Goal: Information Seeking & Learning: Learn about a topic

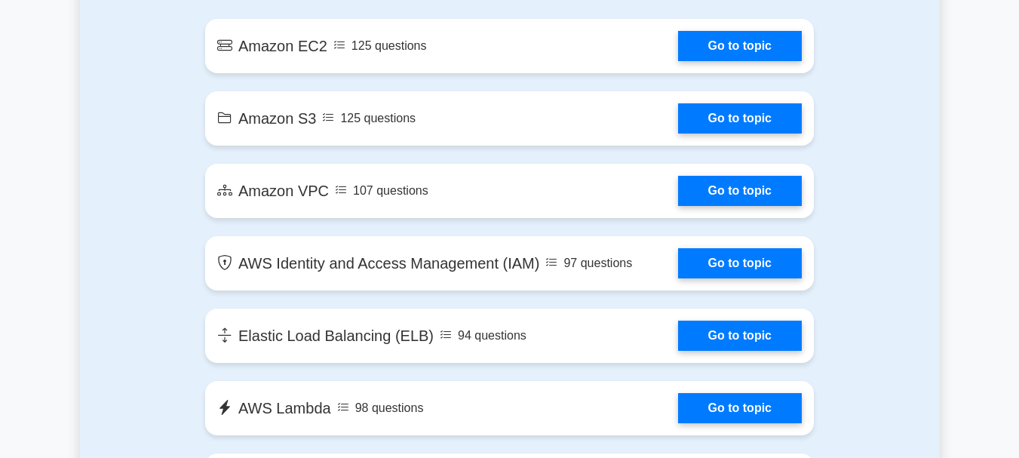
scroll to position [929, 0]
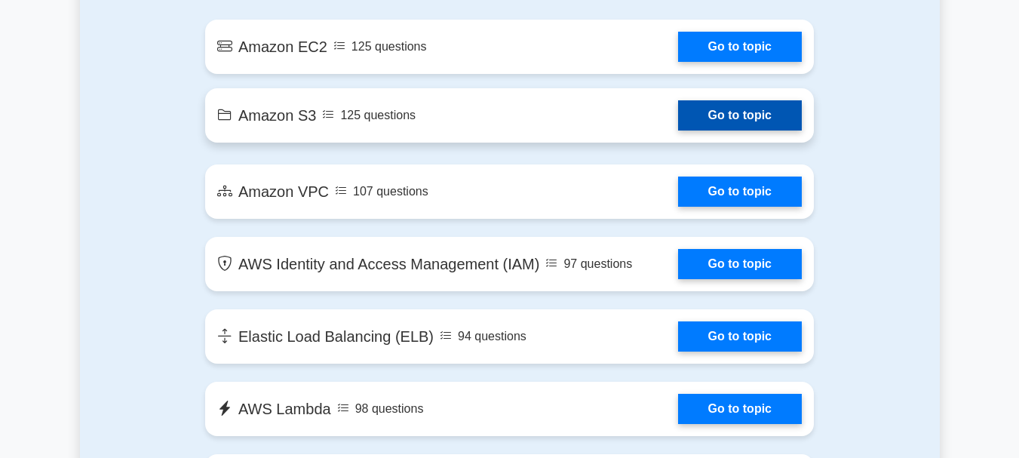
click at [771, 126] on link "Go to topic" at bounding box center [740, 115] width 124 height 30
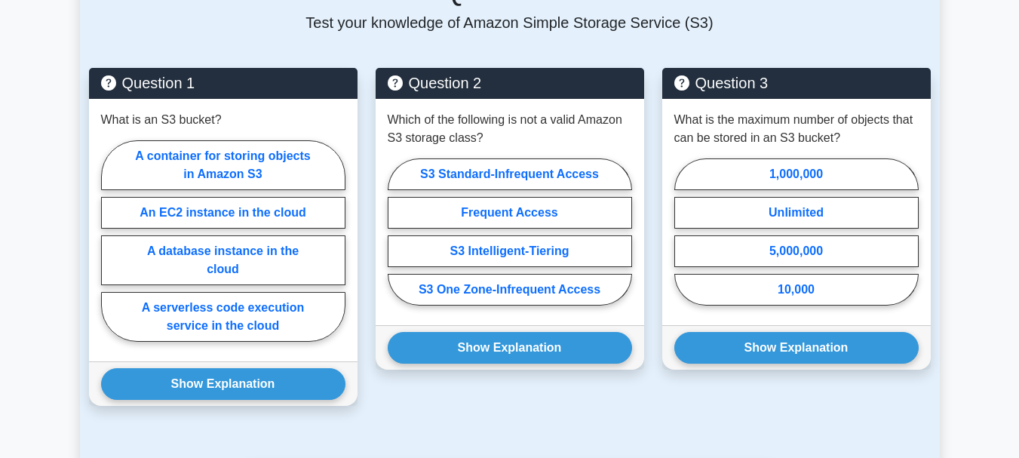
scroll to position [1073, 0]
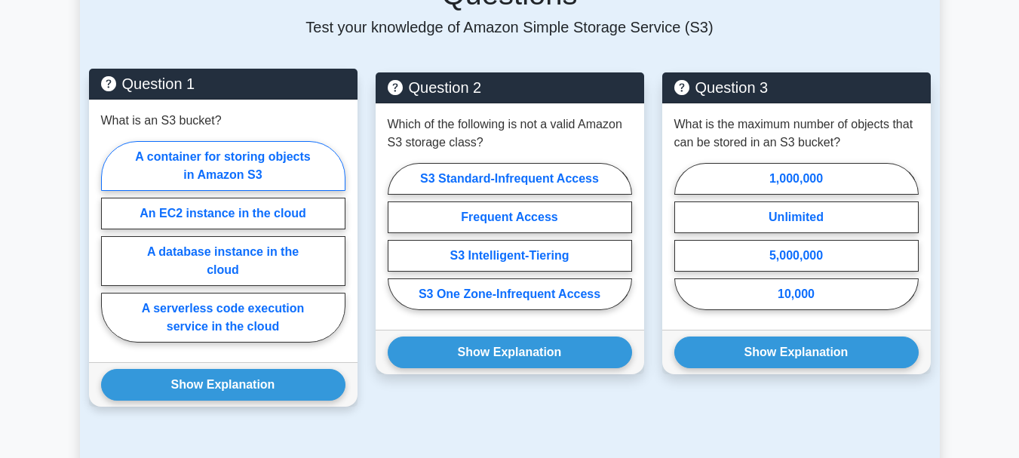
click at [247, 141] on label "A container for storing objects in Amazon S3" at bounding box center [223, 166] width 244 height 50
click at [111, 241] on input "A container for storing objects in Amazon S3" at bounding box center [106, 246] width 10 height 10
radio input "true"
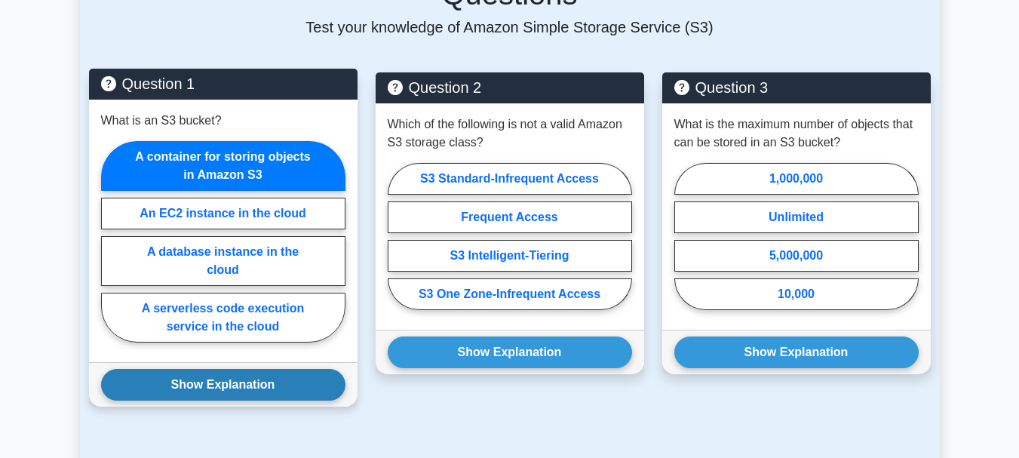
click at [260, 369] on button "Show Explanation" at bounding box center [223, 385] width 244 height 32
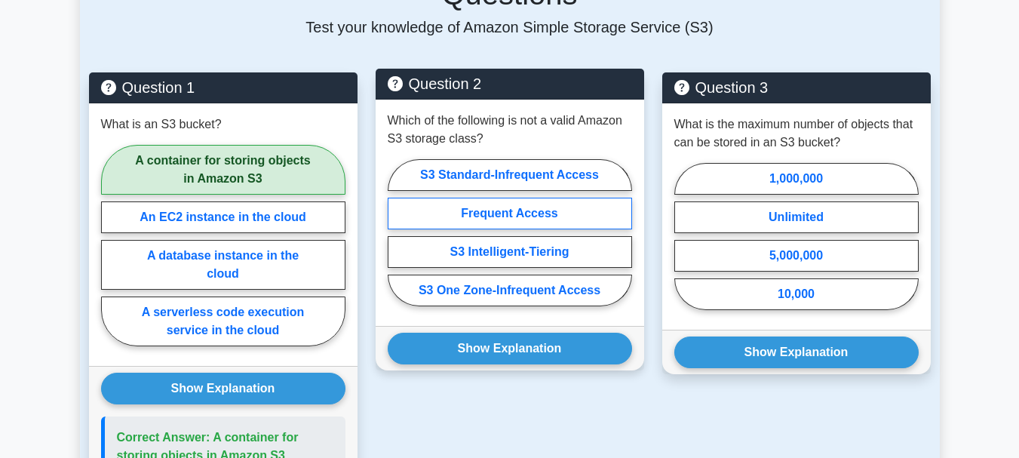
click at [442, 198] on label "Frequent Access" at bounding box center [510, 214] width 244 height 32
click at [398, 232] on input "Frequent Access" at bounding box center [393, 237] width 10 height 10
radio input "true"
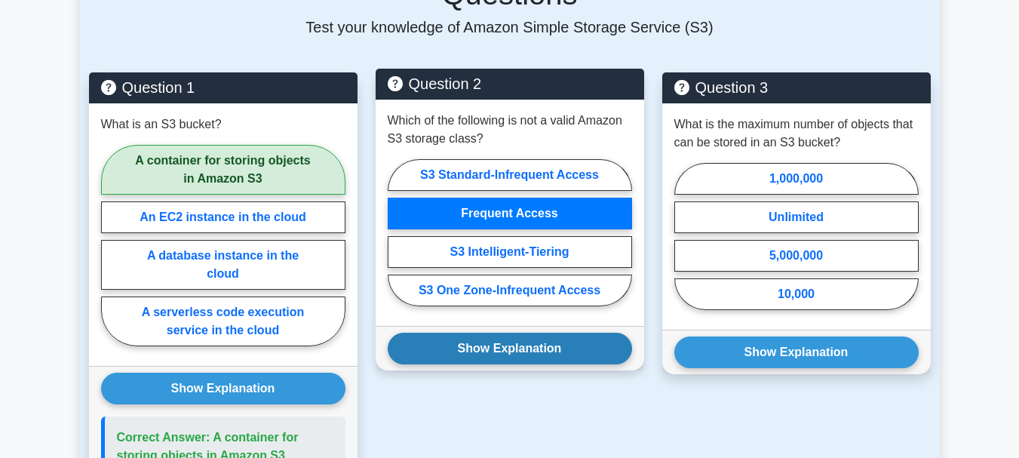
click at [461, 333] on button "Show Explanation" at bounding box center [510, 349] width 244 height 32
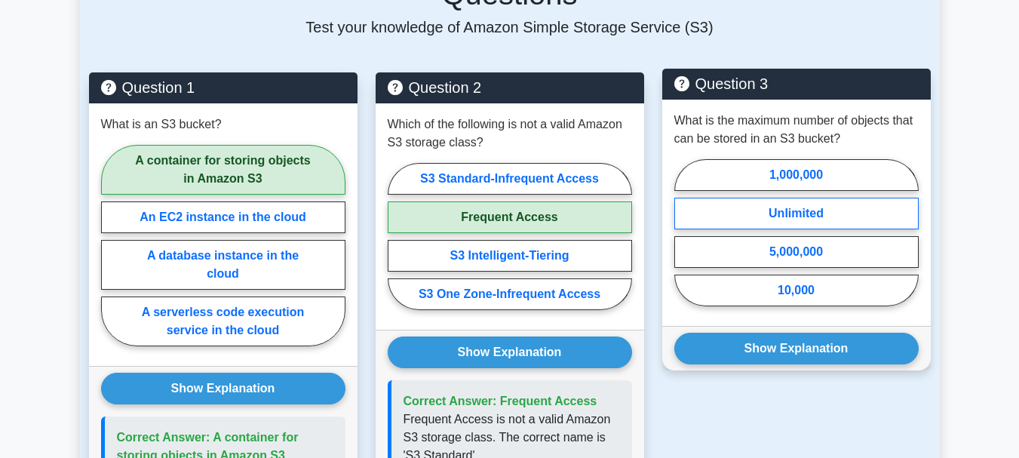
click at [756, 198] on label "Unlimited" at bounding box center [796, 214] width 244 height 32
click at [684, 232] on input "Unlimited" at bounding box center [679, 237] width 10 height 10
radio input "true"
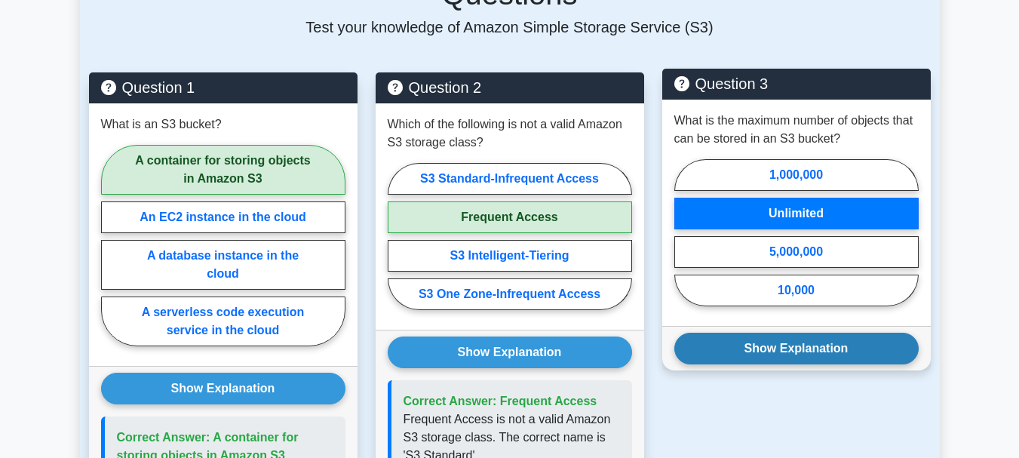
click at [760, 333] on button "Show Explanation" at bounding box center [796, 349] width 244 height 32
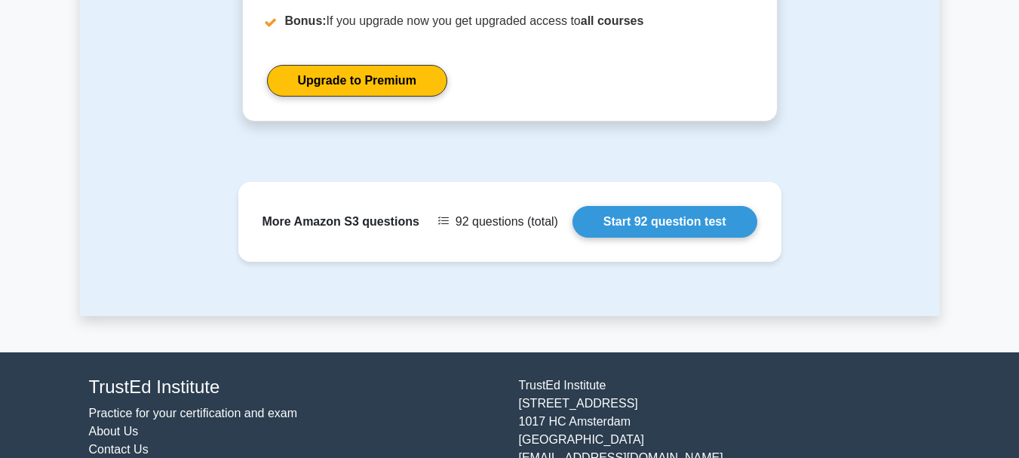
scroll to position [1903, 0]
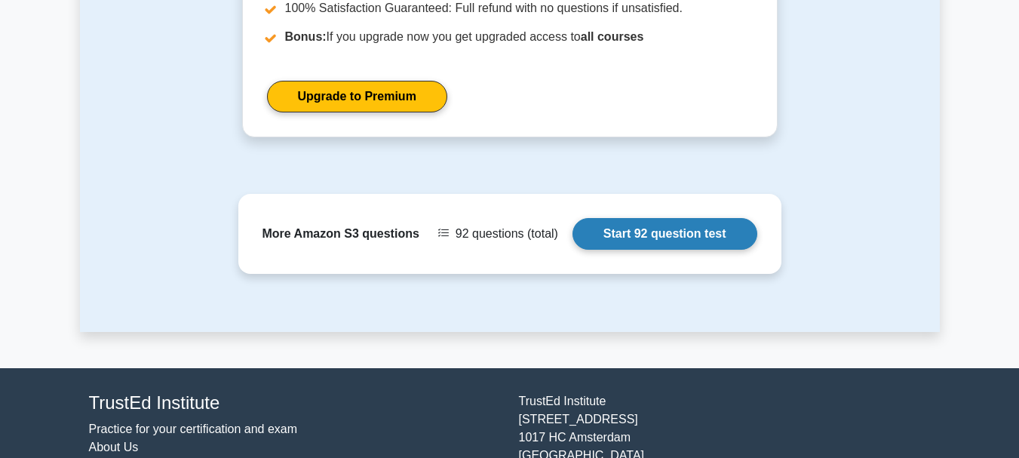
click at [573, 218] on link "Start 92 question test" at bounding box center [665, 234] width 185 height 32
click at [720, 218] on link "Start 92 question test" at bounding box center [665, 234] width 185 height 32
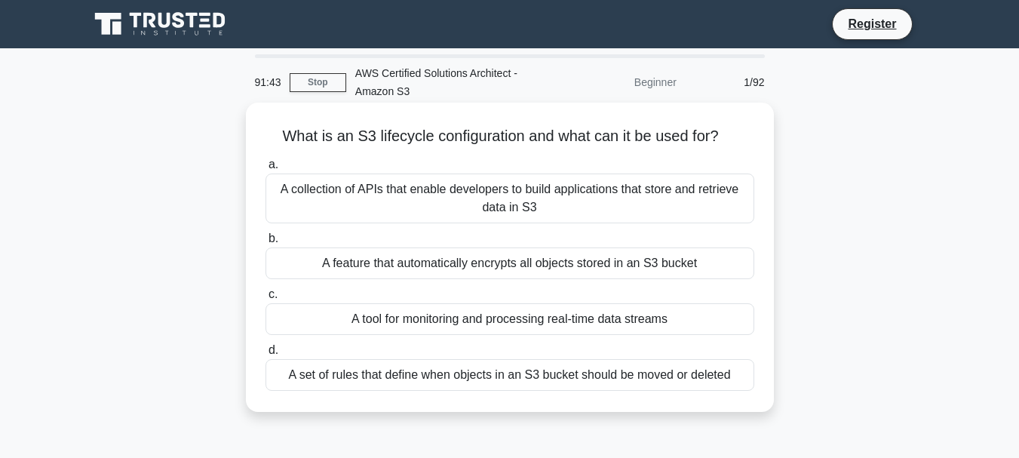
click at [647, 373] on div "A set of rules that define when objects in an S3 bucket should be moved or dele…" at bounding box center [510, 375] width 489 height 32
click at [266, 355] on input "d. A set of rules that define when objects in an S3 bucket should be moved or d…" at bounding box center [266, 351] width 0 height 10
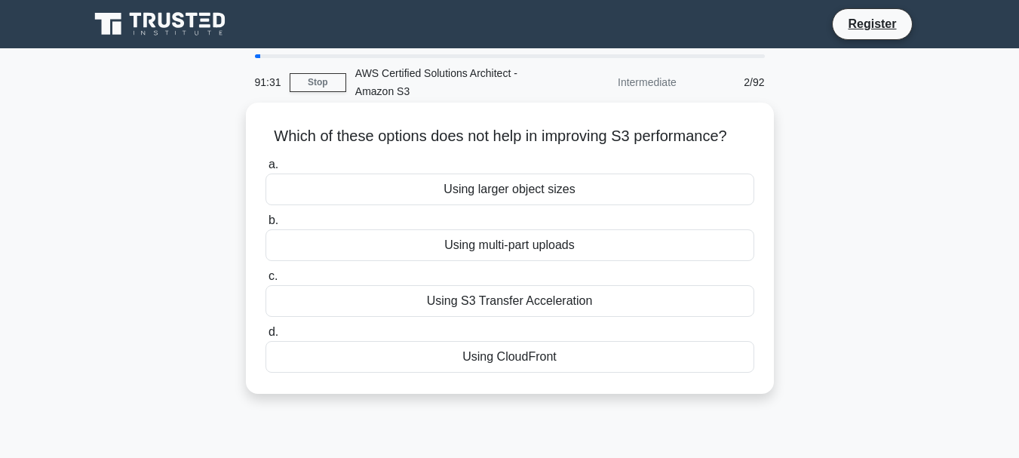
click at [634, 196] on div "Using larger object sizes" at bounding box center [510, 190] width 489 height 32
click at [266, 170] on input "a. Using larger object sizes" at bounding box center [266, 165] width 0 height 10
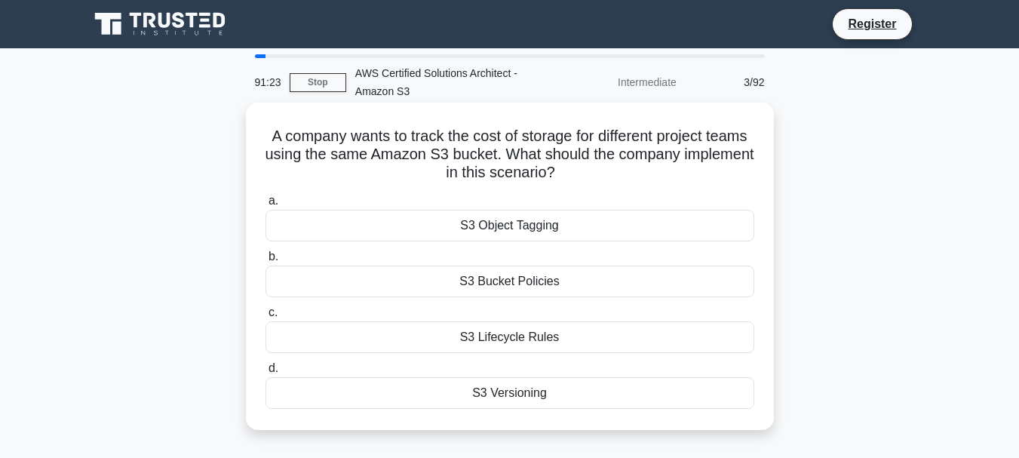
click at [590, 232] on div "S3 Object Tagging" at bounding box center [510, 226] width 489 height 32
click at [266, 206] on input "a. S3 Object Tagging" at bounding box center [266, 201] width 0 height 10
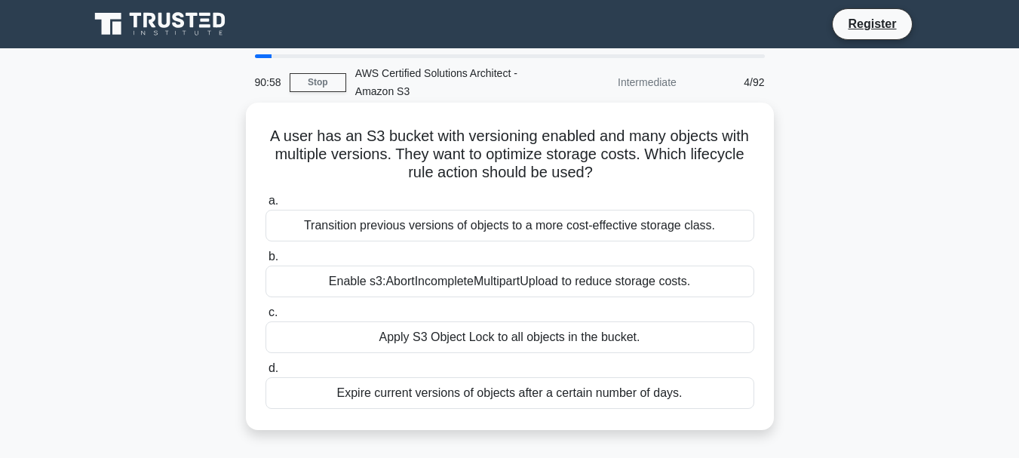
click at [528, 404] on div "Expire current versions of objects after a certain number of days." at bounding box center [510, 393] width 489 height 32
click at [266, 373] on input "d. Expire current versions of objects after a certain number of days." at bounding box center [266, 369] width 0 height 10
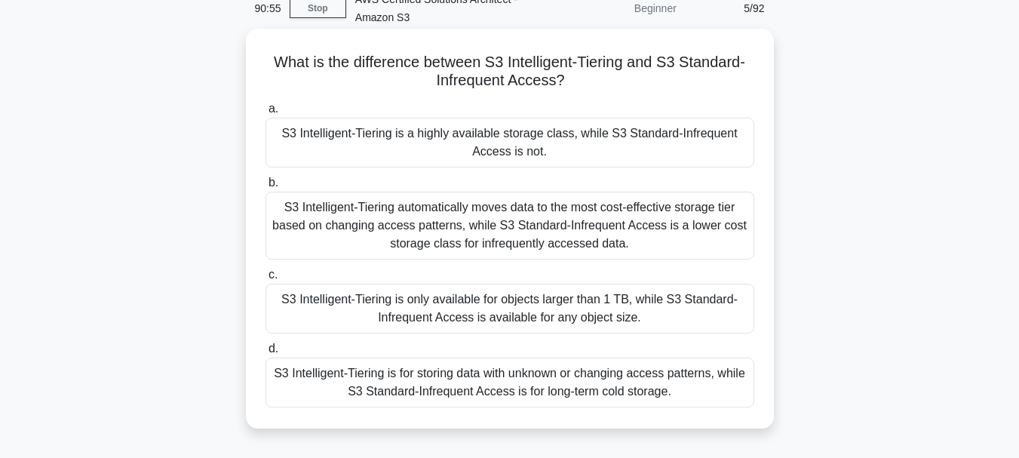
scroll to position [75, 0]
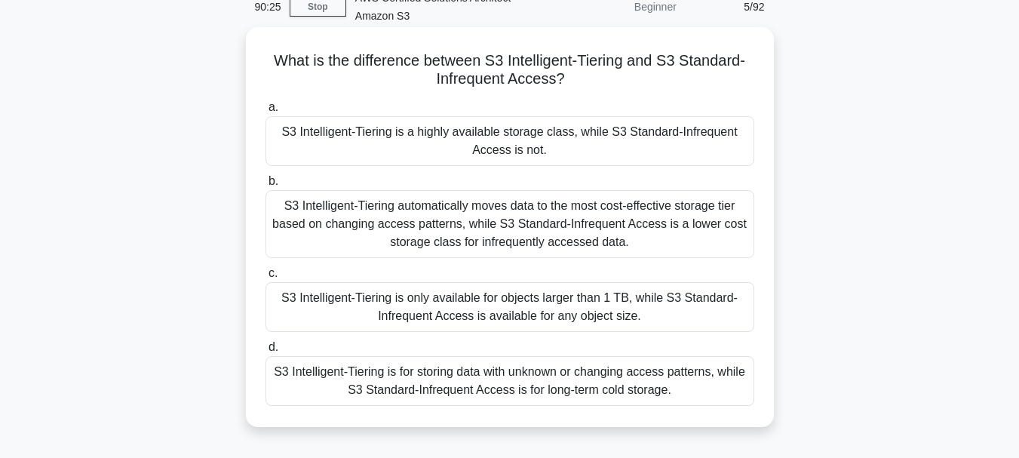
click at [610, 212] on div "S3 Intelligent-Tiering automatically moves data to the most cost-effective stor…" at bounding box center [510, 224] width 489 height 68
click at [266, 186] on input "b. S3 Intelligent-Tiering automatically moves data to the most cost-effective s…" at bounding box center [266, 182] width 0 height 10
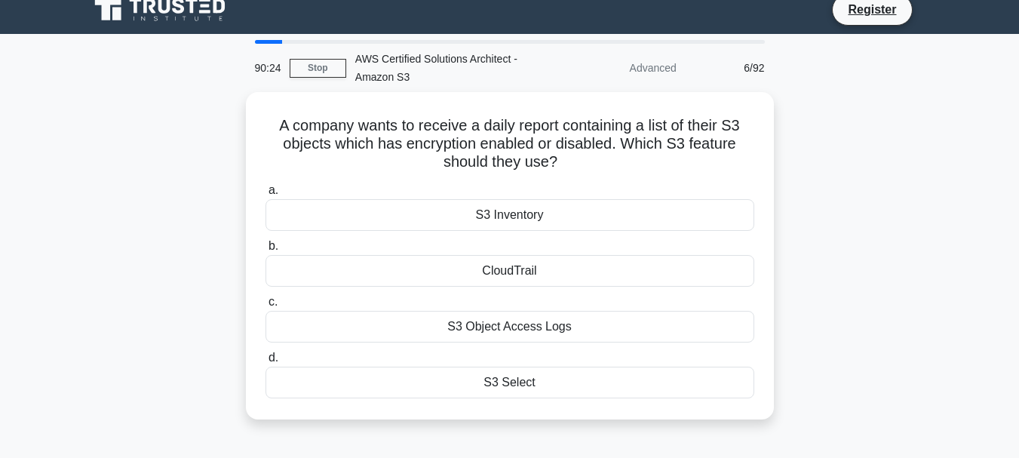
scroll to position [0, 0]
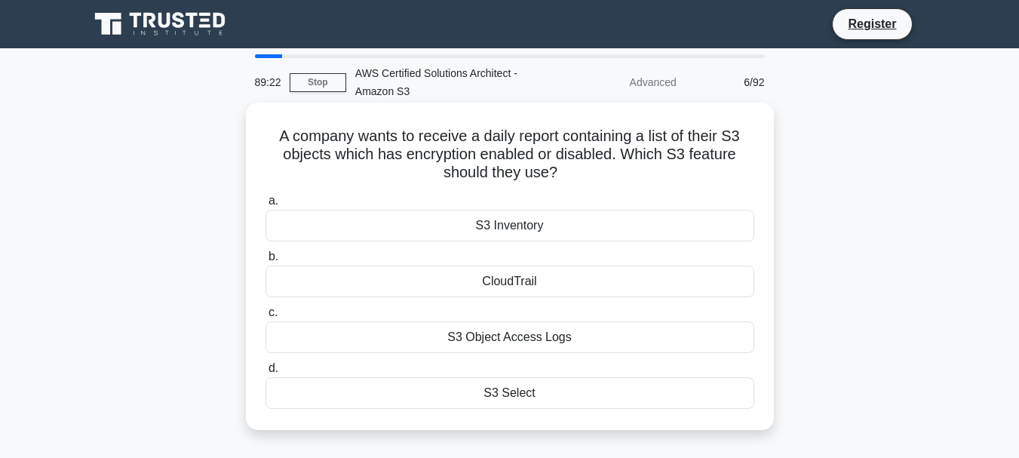
click at [507, 345] on div "S3 Object Access Logs" at bounding box center [510, 337] width 489 height 32
click at [266, 318] on input "c. S3 Object Access Logs" at bounding box center [266, 313] width 0 height 10
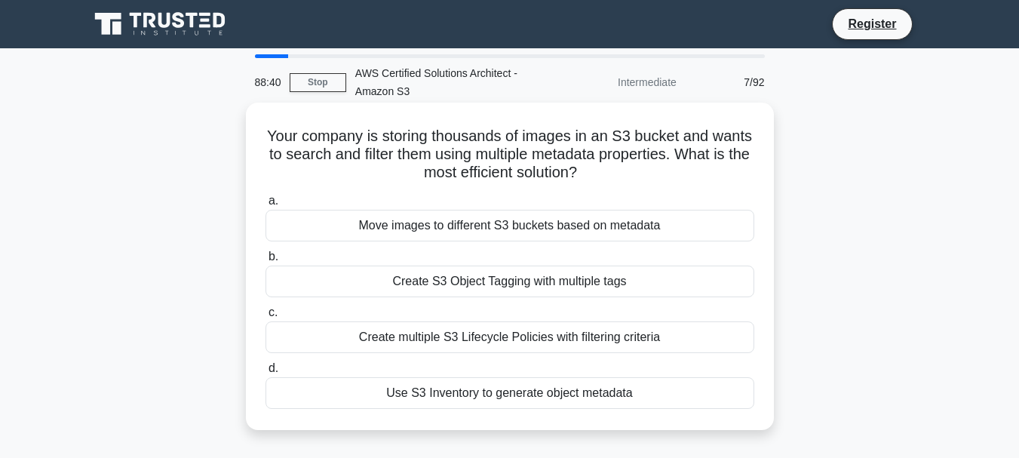
click at [501, 289] on div "Create S3 Object Tagging with multiple tags" at bounding box center [510, 282] width 489 height 32
click at [266, 262] on input "b. Create S3 Object Tagging with multiple tags" at bounding box center [266, 257] width 0 height 10
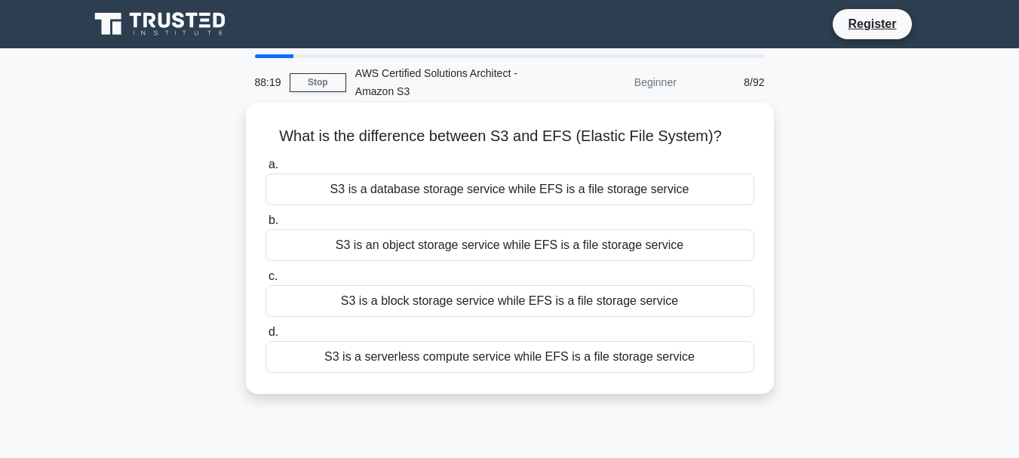
click at [496, 248] on div "S3 is an object storage service while EFS is a file storage service" at bounding box center [510, 245] width 489 height 32
click at [266, 226] on input "b. S3 is an object storage service while EFS is a file storage service" at bounding box center [266, 221] width 0 height 10
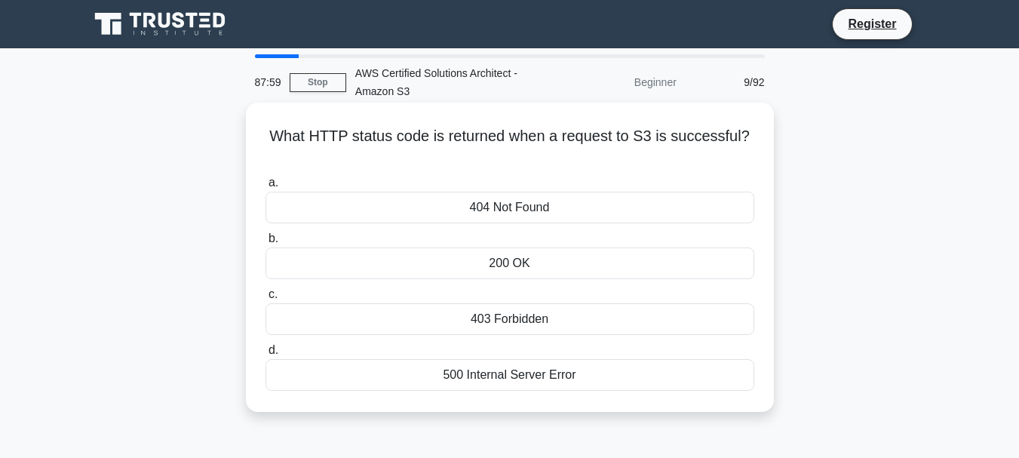
click at [523, 210] on div "404 Not Found" at bounding box center [510, 208] width 489 height 32
click at [266, 188] on input "a. 404 Not Found" at bounding box center [266, 183] width 0 height 10
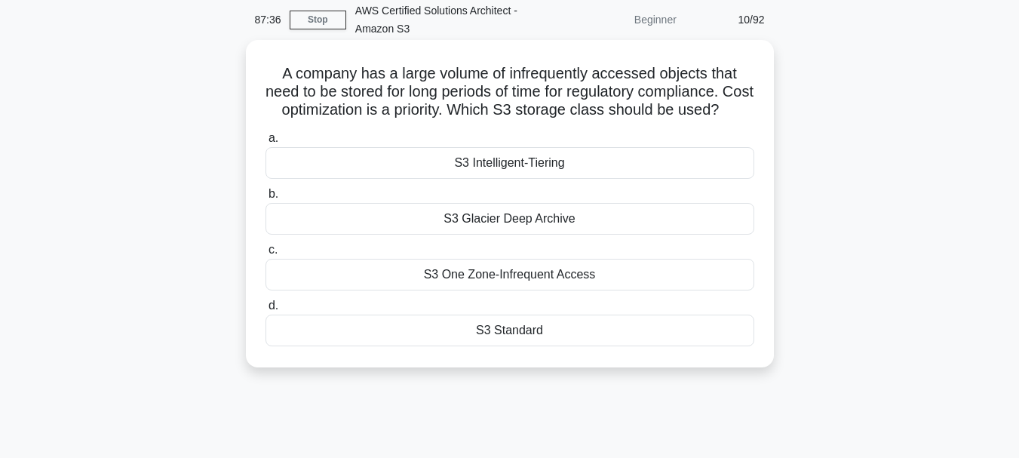
scroll to position [78, 0]
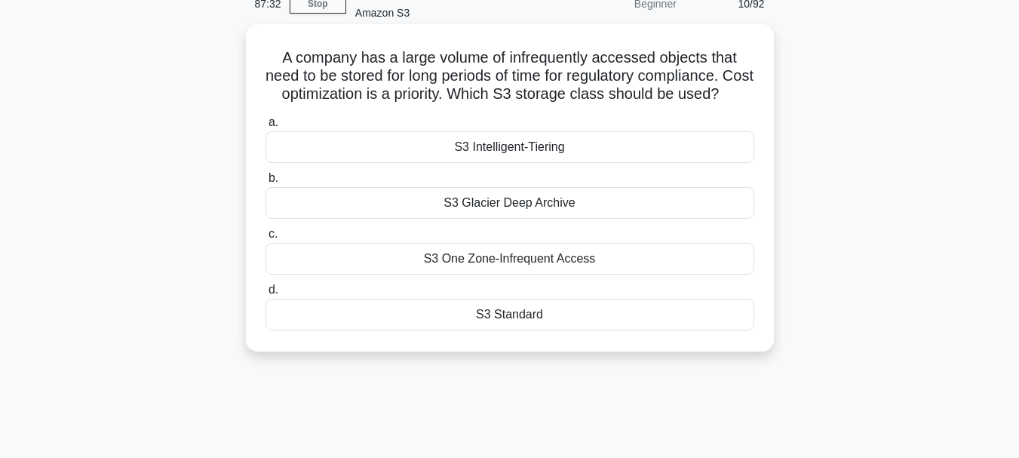
click at [567, 219] on div "S3 Glacier Deep Archive" at bounding box center [510, 203] width 489 height 32
click at [266, 183] on input "b. S3 Glacier Deep Archive" at bounding box center [266, 179] width 0 height 10
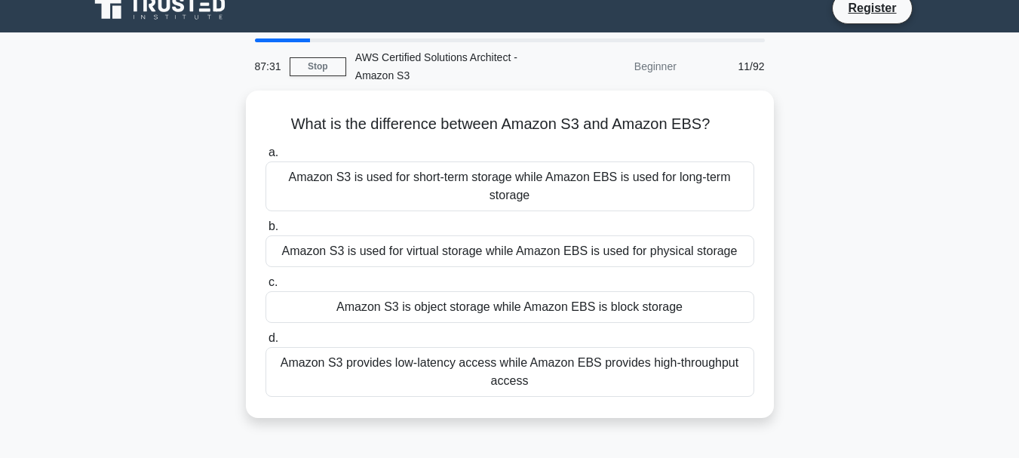
scroll to position [0, 0]
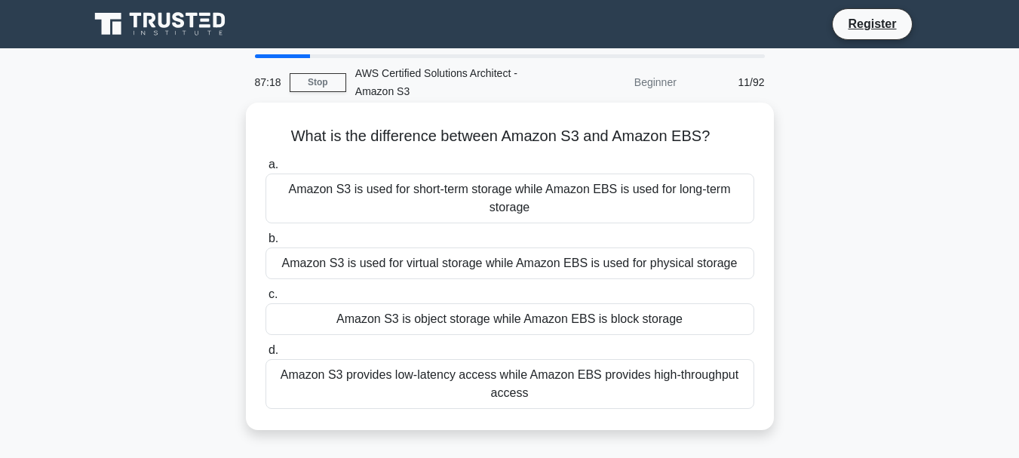
click at [522, 322] on div "Amazon S3 is object storage while Amazon EBS is block storage" at bounding box center [510, 319] width 489 height 32
click at [266, 300] on input "c. Amazon S3 is object storage while Amazon EBS is block storage" at bounding box center [266, 295] width 0 height 10
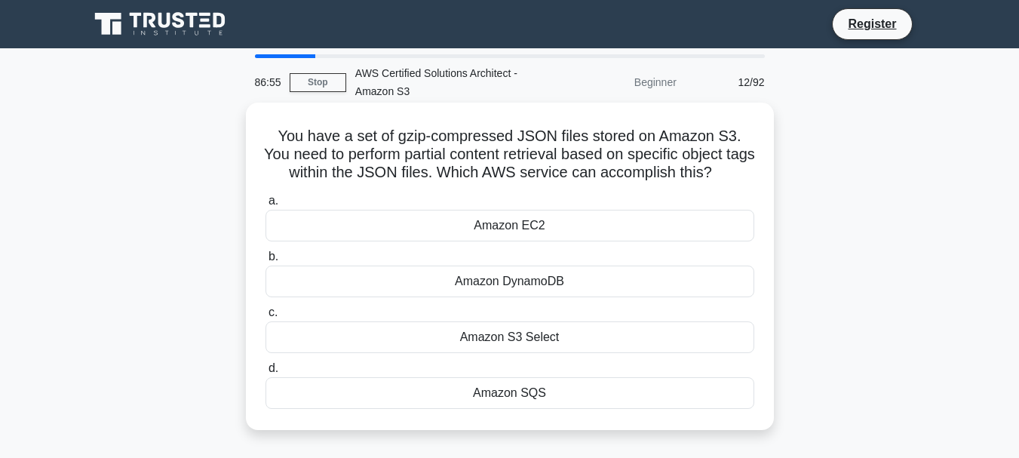
click at [521, 336] on div "Amazon S3 Select" at bounding box center [510, 337] width 489 height 32
click at [266, 318] on input "c. Amazon S3 Select" at bounding box center [266, 313] width 0 height 10
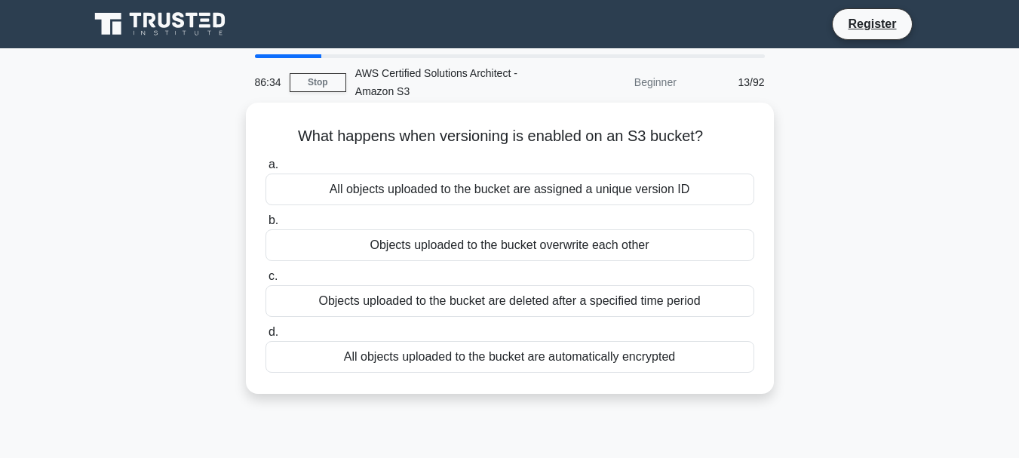
click at [404, 189] on div "All objects uploaded to the bucket are assigned a unique version ID" at bounding box center [510, 190] width 489 height 32
click at [266, 170] on input "a. All objects uploaded to the bucket are assigned a unique version ID" at bounding box center [266, 165] width 0 height 10
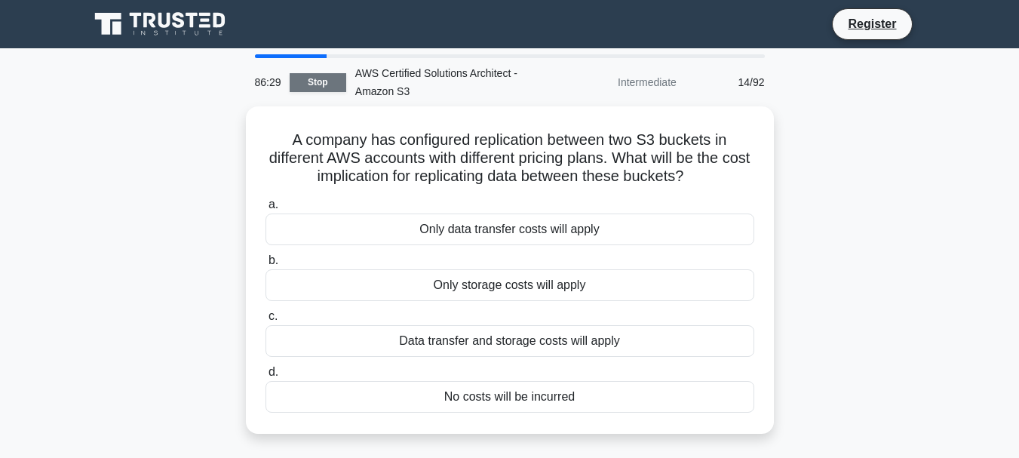
click at [326, 82] on link "Stop" at bounding box center [318, 82] width 57 height 19
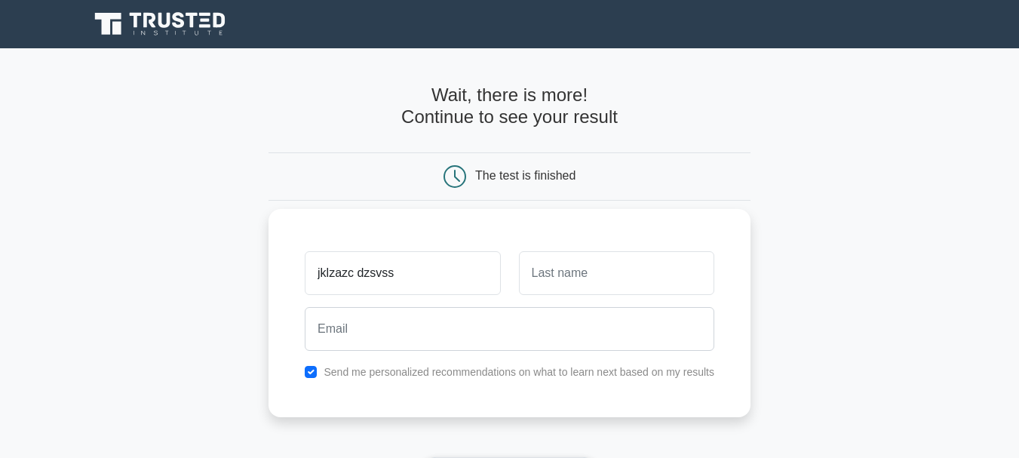
type input "jklzazc dzsvss"
click at [573, 276] on input "text" at bounding box center [616, 273] width 195 height 44
type input "sdcsz svz zssd vsd"
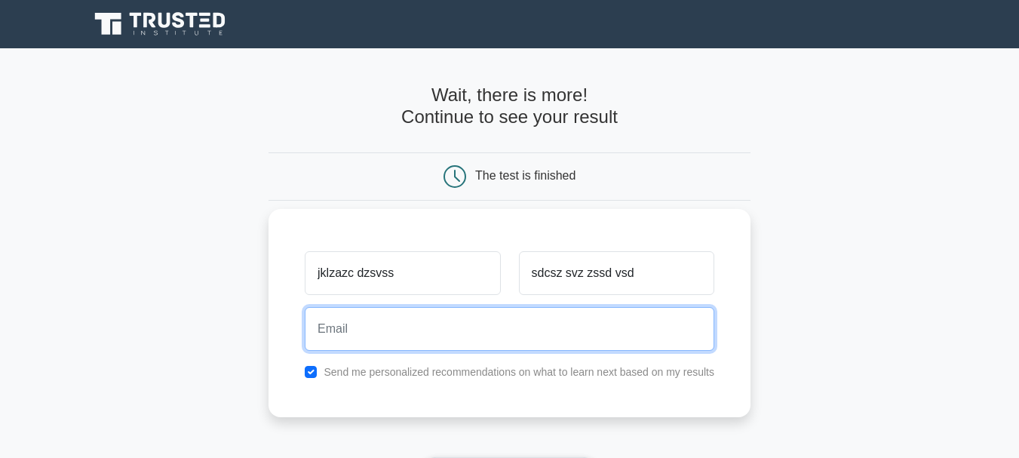
click at [544, 337] on input "email" at bounding box center [510, 329] width 410 height 44
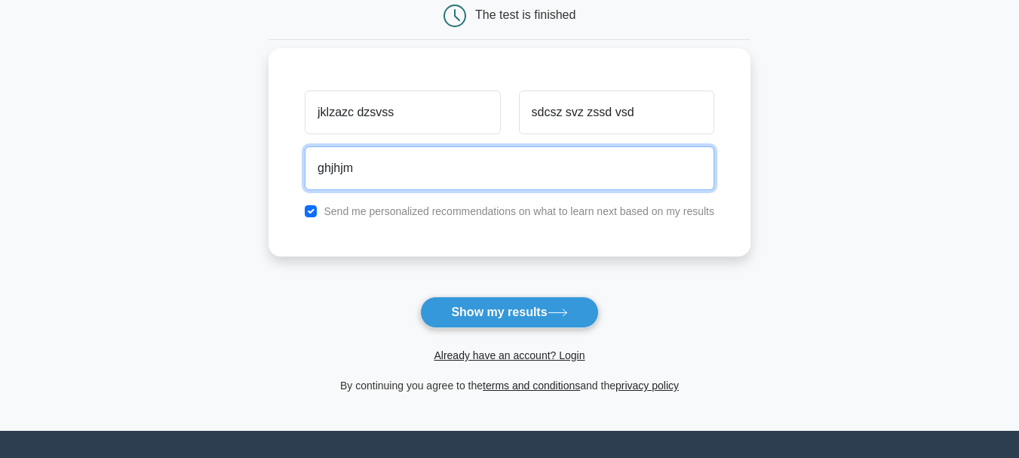
scroll to position [175, 0]
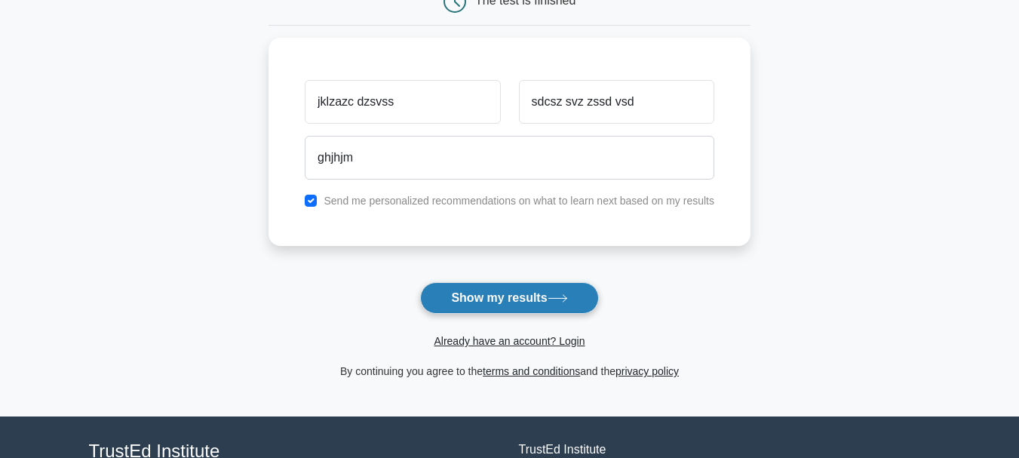
click at [567, 300] on icon at bounding box center [558, 298] width 20 height 8
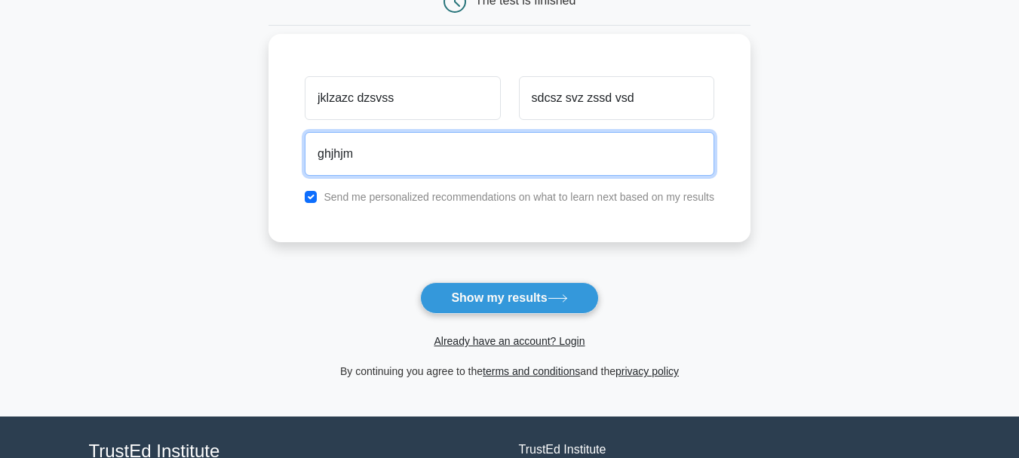
click at [398, 149] on input "ghjhjm" at bounding box center [510, 154] width 410 height 44
type input "g"
click at [398, 149] on input "email" at bounding box center [510, 154] width 410 height 44
type input "Fewjaje@gmail.com"
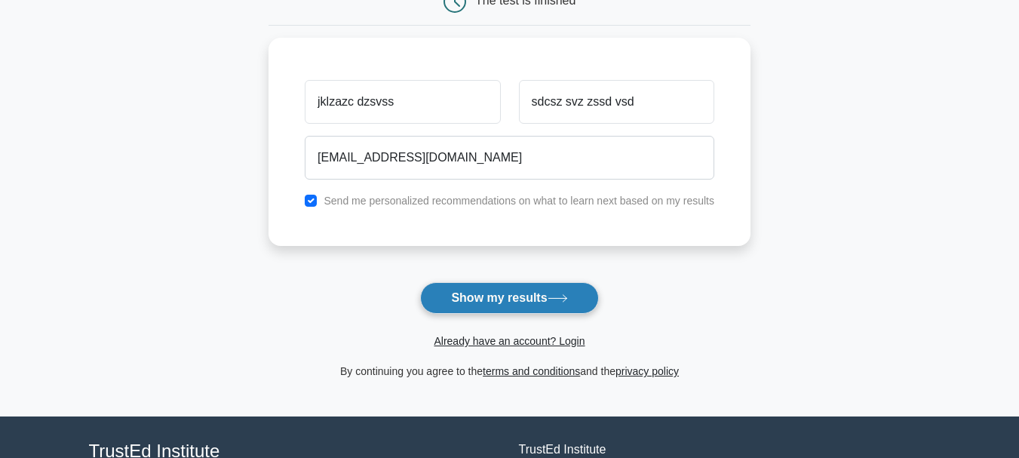
click at [460, 300] on button "Show my results" at bounding box center [509, 298] width 178 height 32
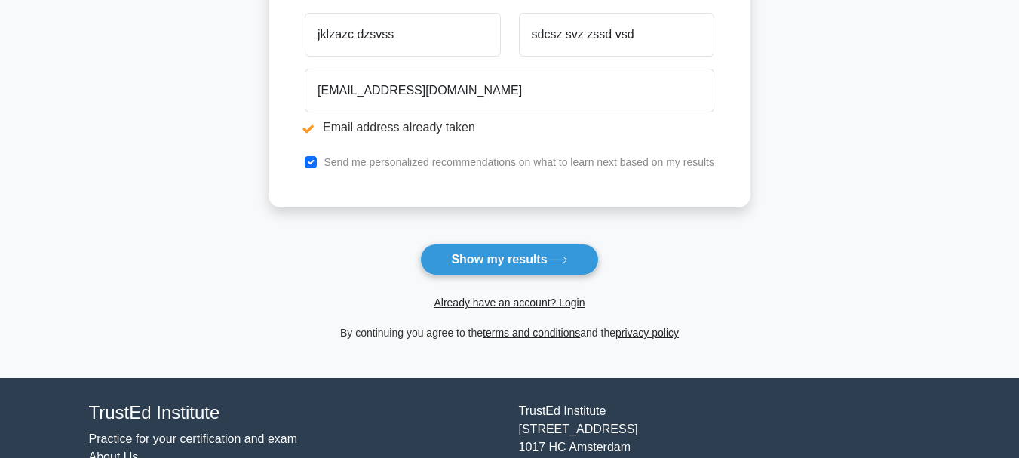
scroll to position [299, 0]
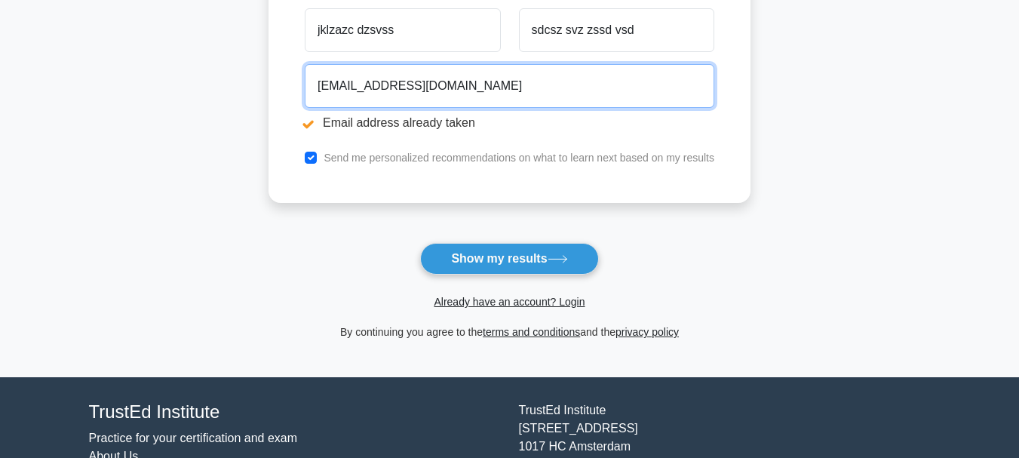
click at [337, 88] on input "[EMAIL_ADDRESS][DOMAIN_NAME]" at bounding box center [510, 86] width 410 height 44
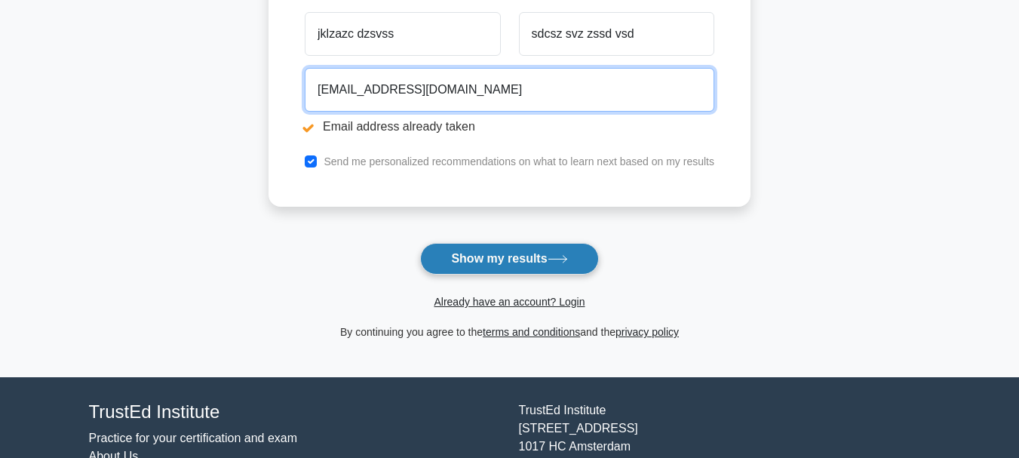
type input "[EMAIL_ADDRESS][DOMAIN_NAME]"
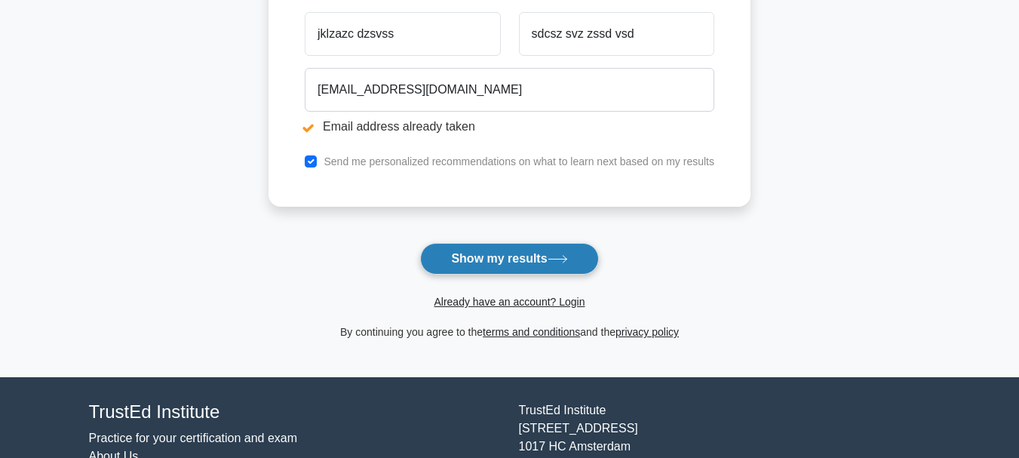
click at [489, 245] on button "Show my results" at bounding box center [509, 259] width 178 height 32
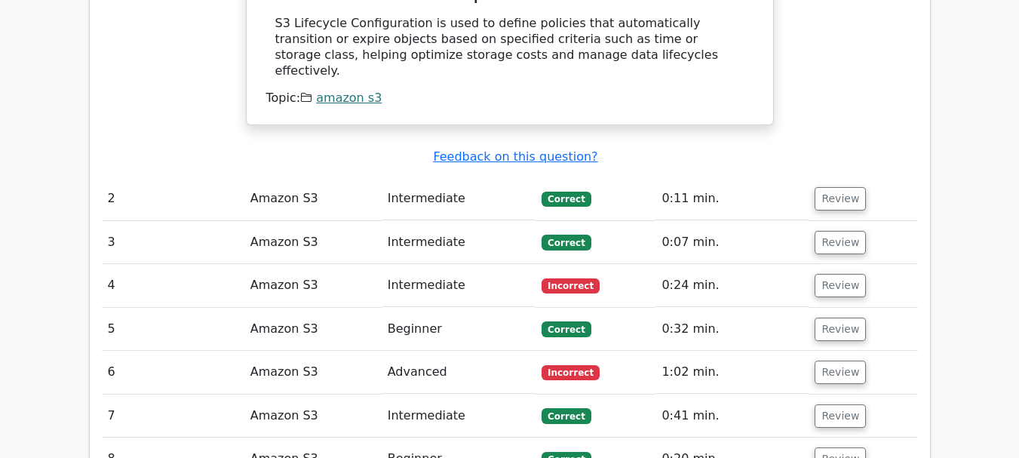
scroll to position [1558, 0]
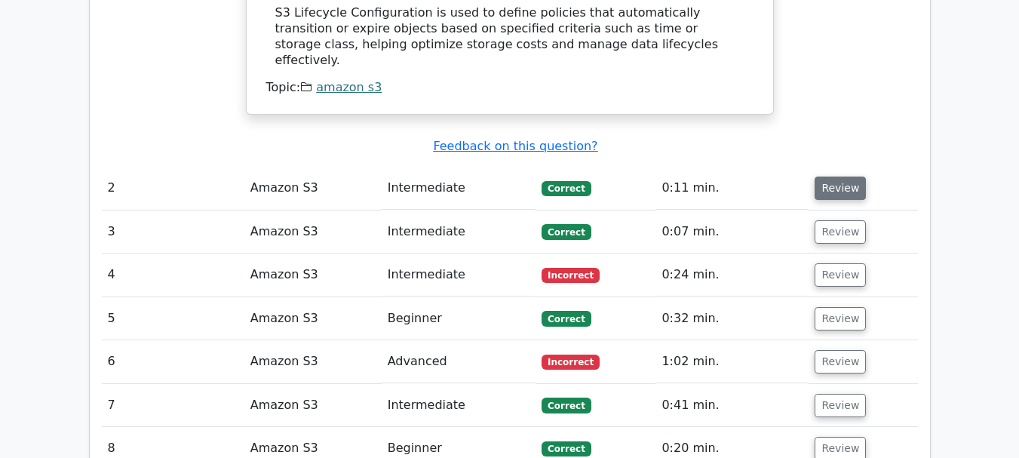
click at [846, 177] on button "Review" at bounding box center [840, 188] width 51 height 23
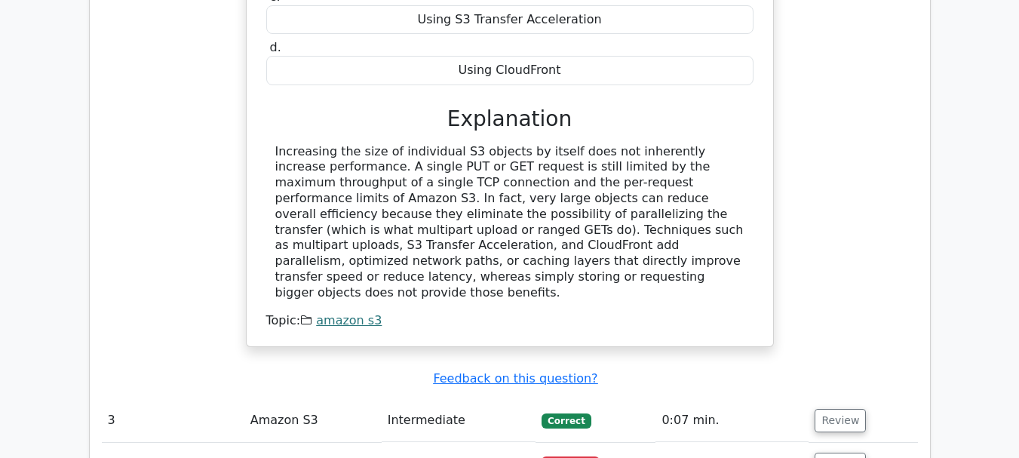
scroll to position [1992, 0]
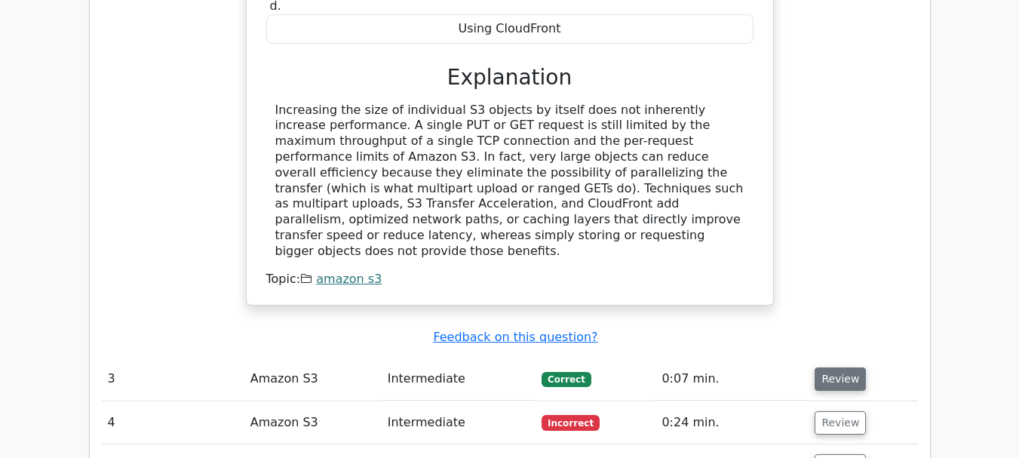
click at [849, 367] on button "Review" at bounding box center [840, 378] width 51 height 23
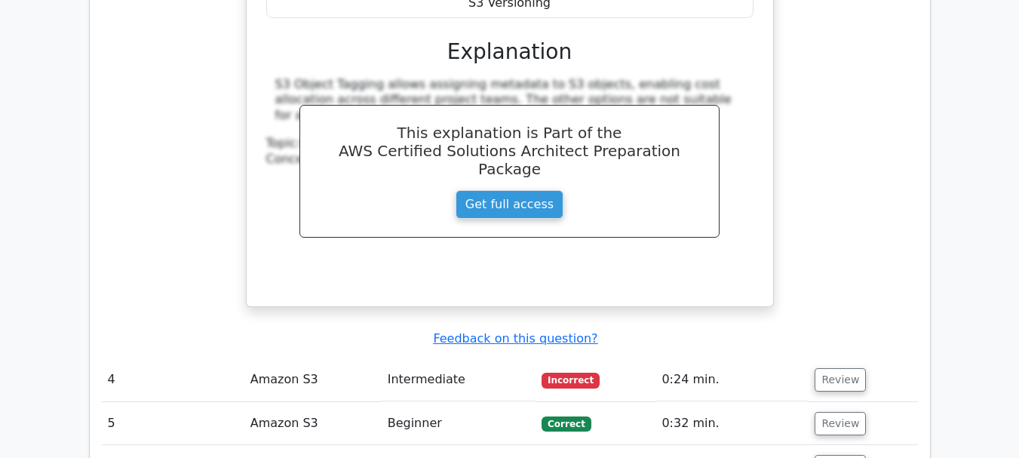
scroll to position [2663, 0]
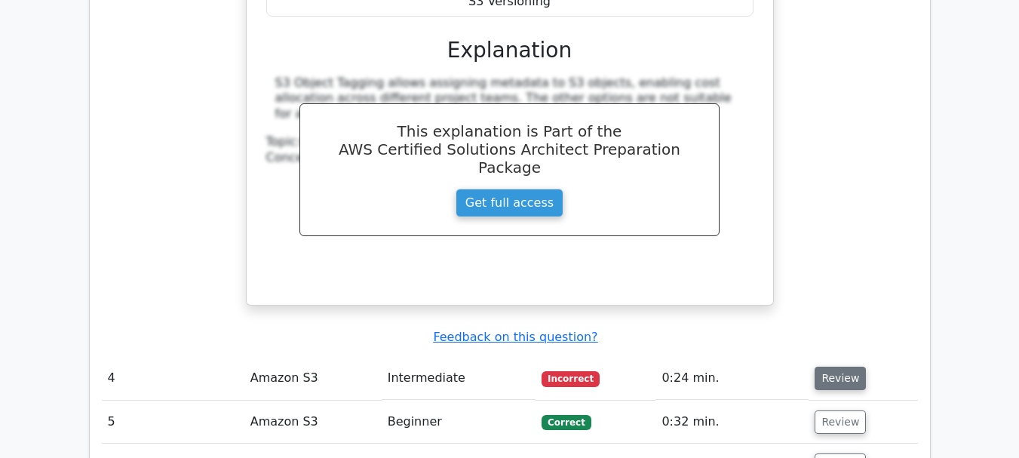
click at [852, 367] on button "Review" at bounding box center [840, 378] width 51 height 23
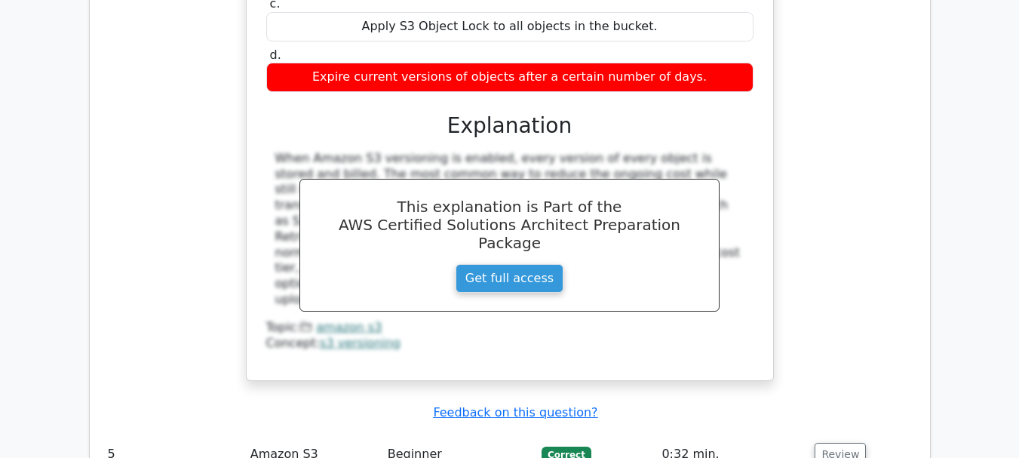
scroll to position [3265, 0]
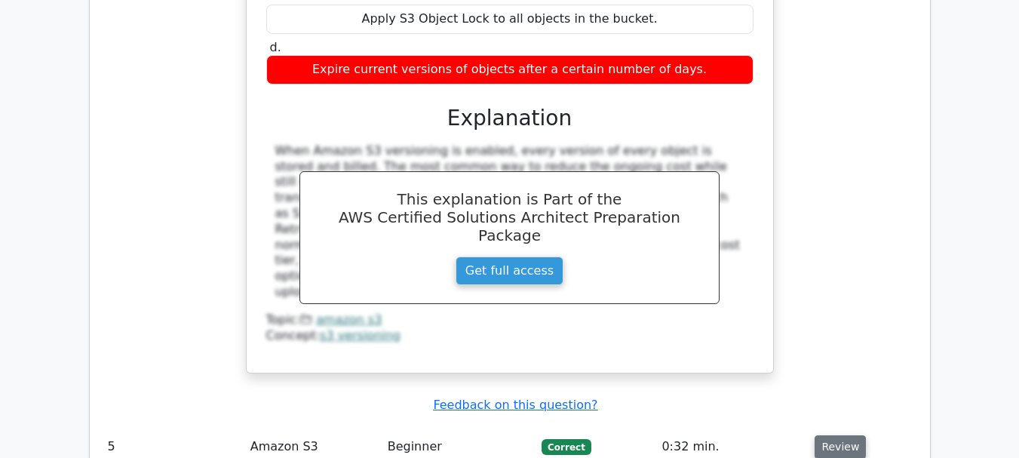
click at [852, 435] on button "Review" at bounding box center [840, 446] width 51 height 23
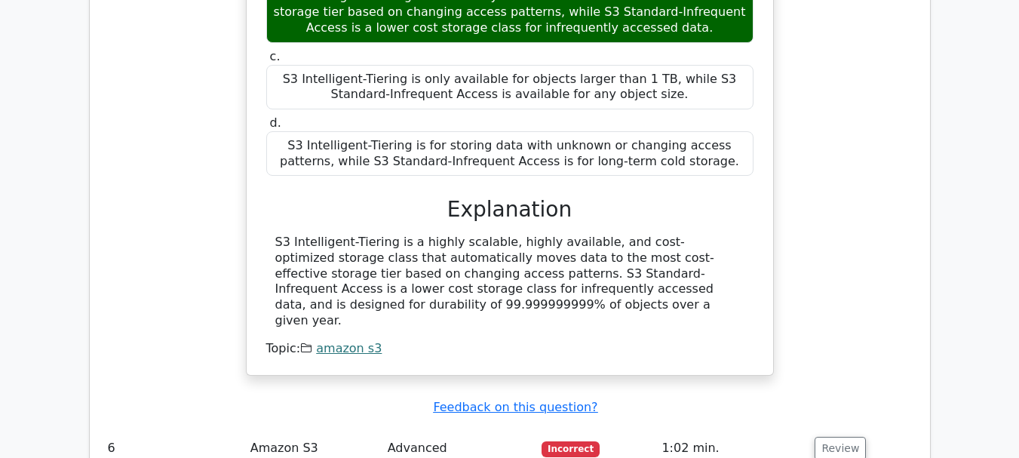
scroll to position [3910, 0]
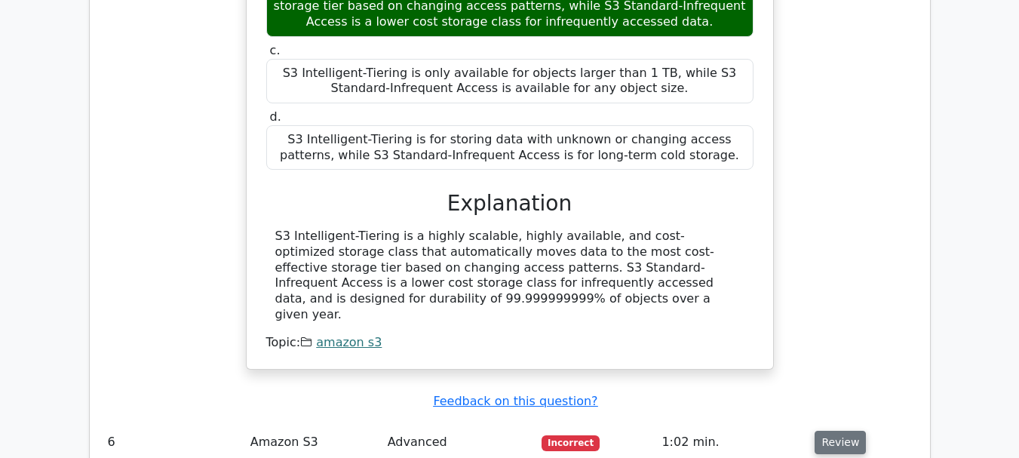
click at [840, 431] on button "Review" at bounding box center [840, 442] width 51 height 23
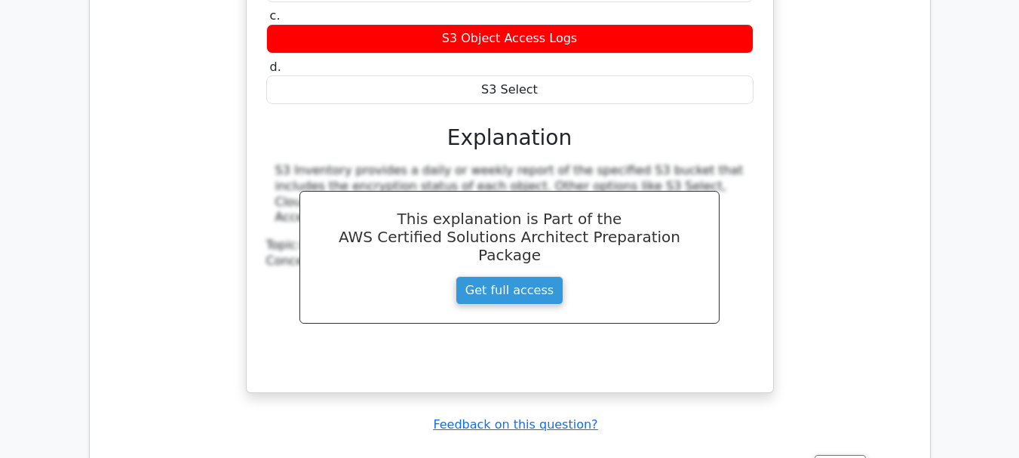
scroll to position [4641, 0]
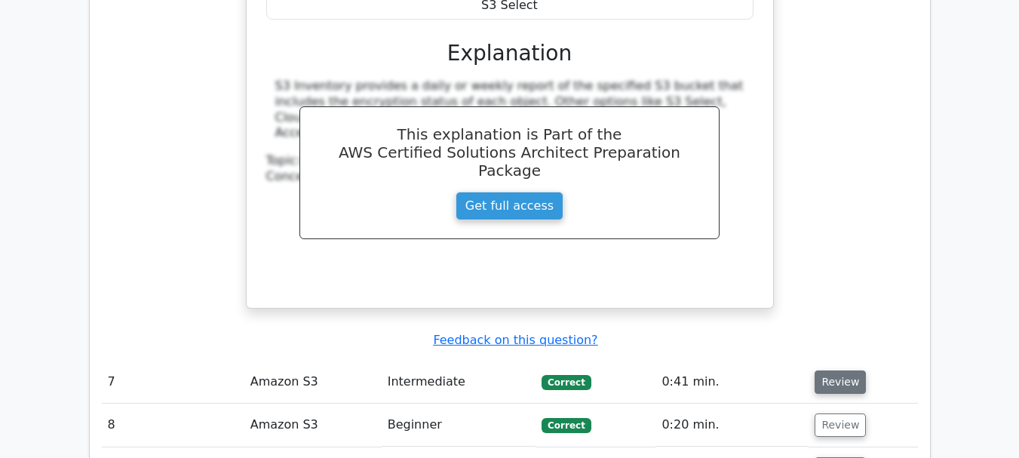
click at [846, 370] on button "Review" at bounding box center [840, 381] width 51 height 23
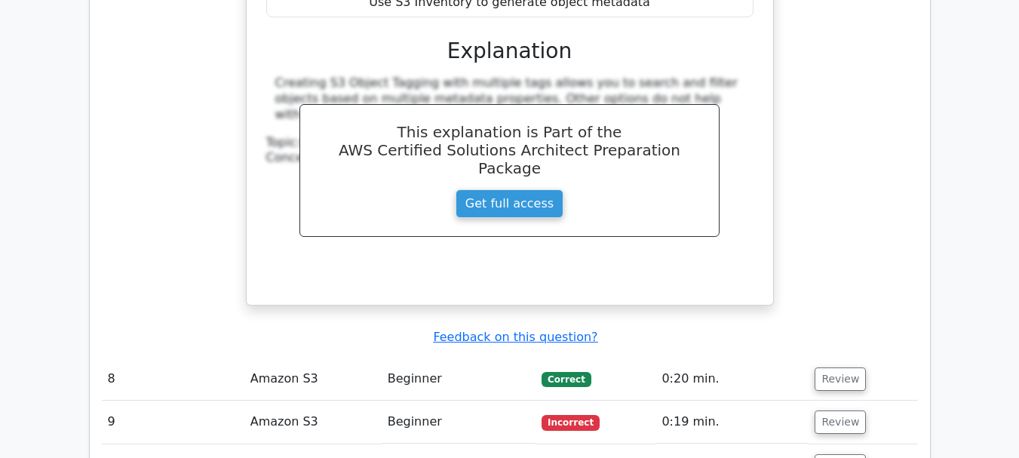
scroll to position [5317, 0]
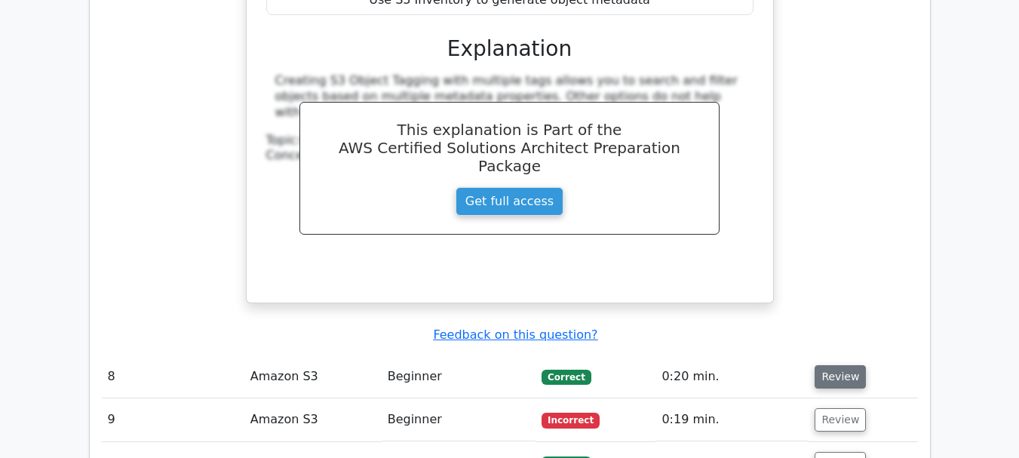
click at [840, 365] on button "Review" at bounding box center [840, 376] width 51 height 23
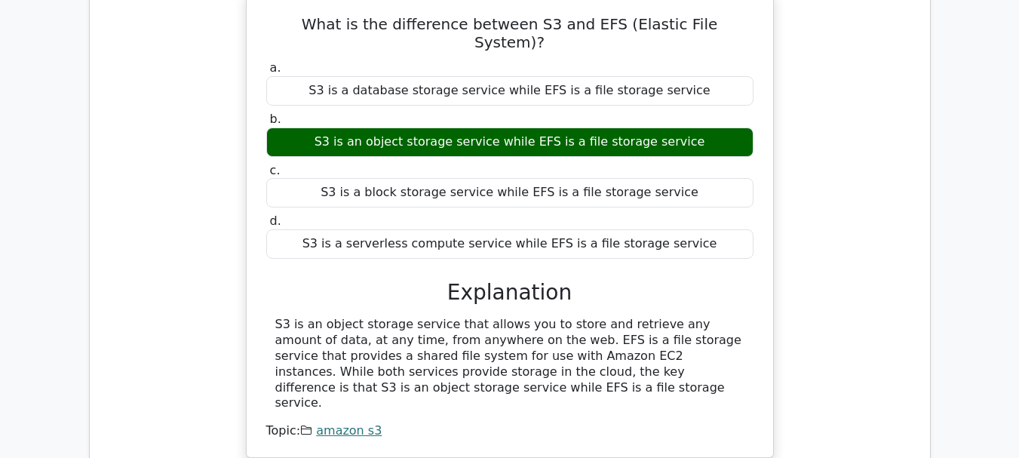
scroll to position [5733, 0]
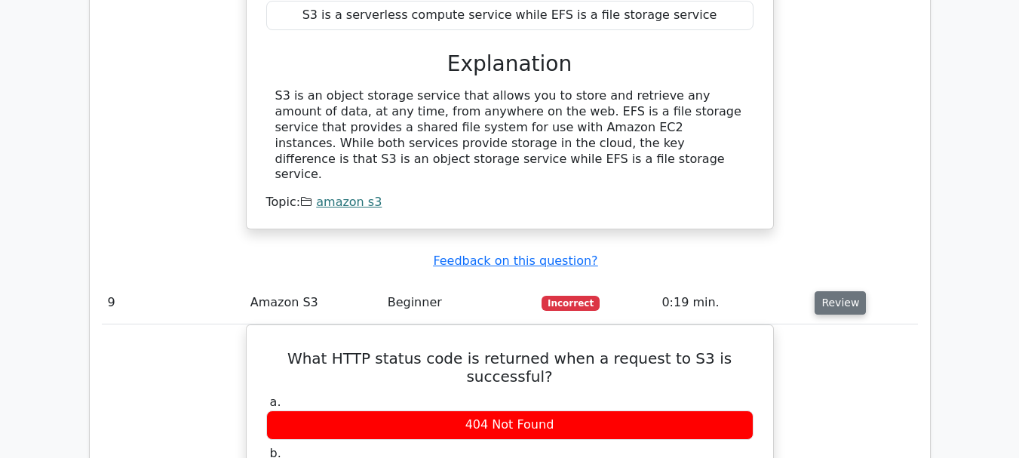
scroll to position [5955, 0]
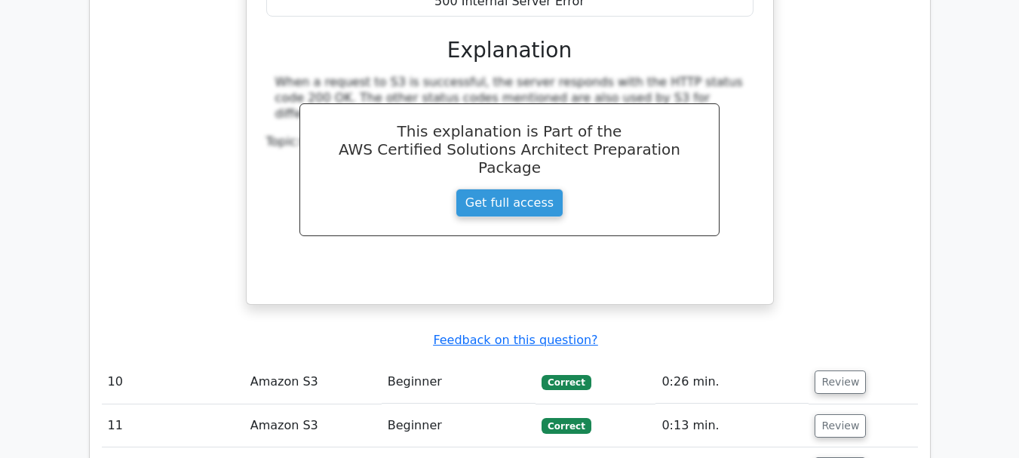
scroll to position [6529, 0]
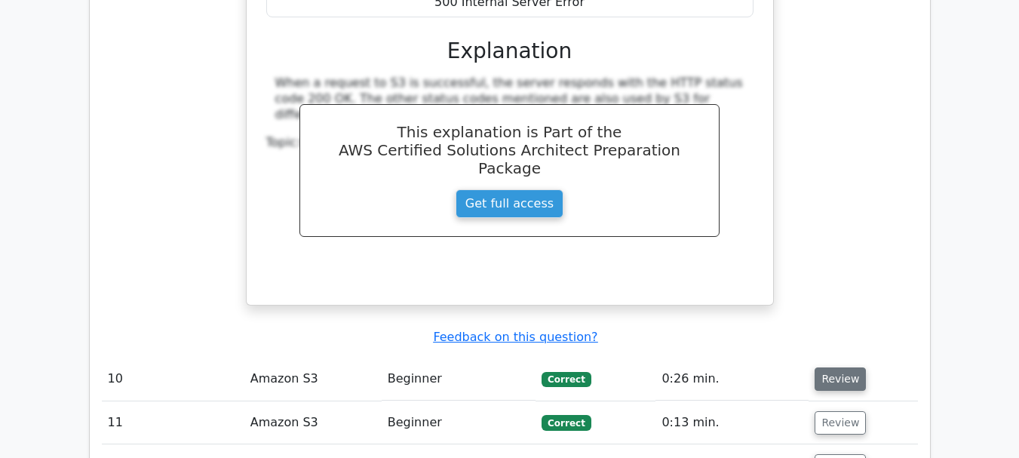
click at [846, 367] on button "Review" at bounding box center [840, 378] width 51 height 23
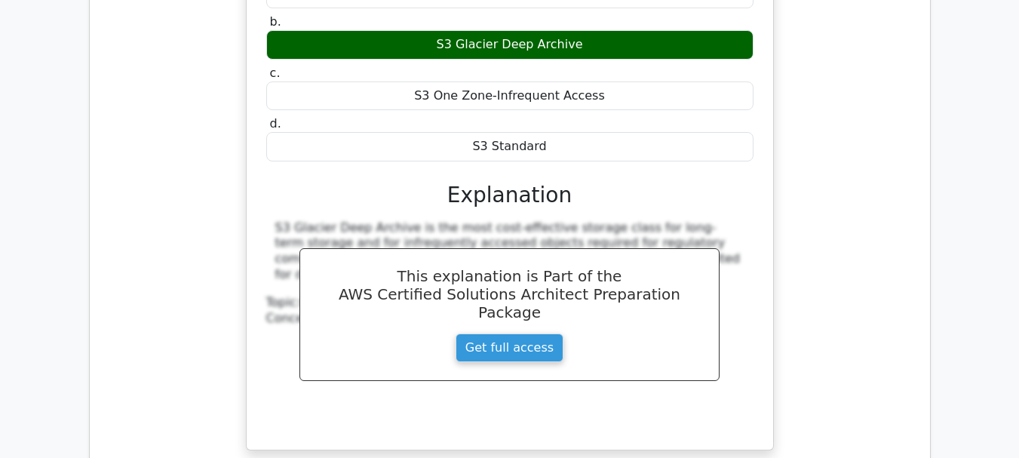
scroll to position [7074, 0]
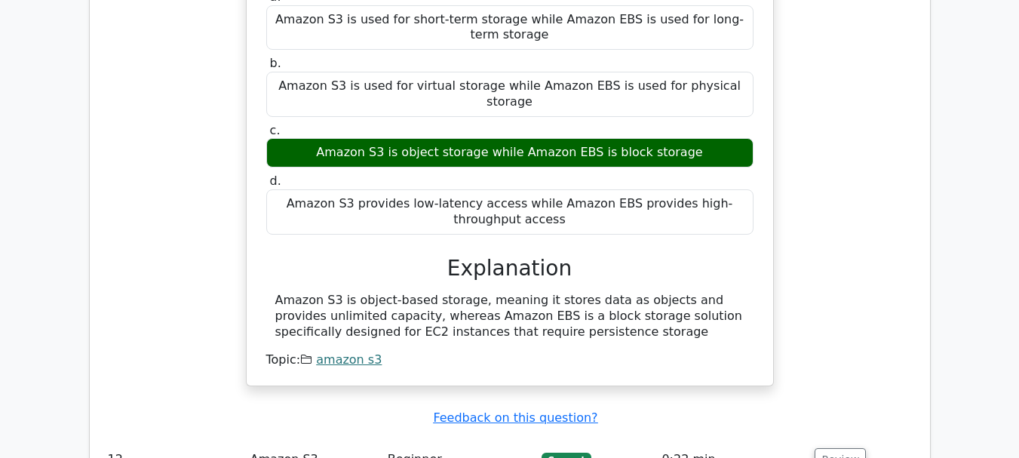
scroll to position [7683, 0]
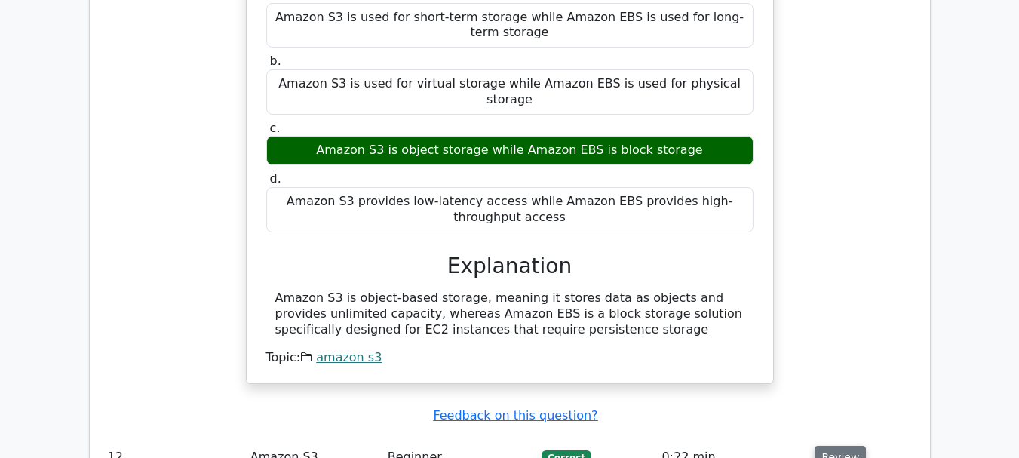
click at [844, 446] on button "Review" at bounding box center [840, 457] width 51 height 23
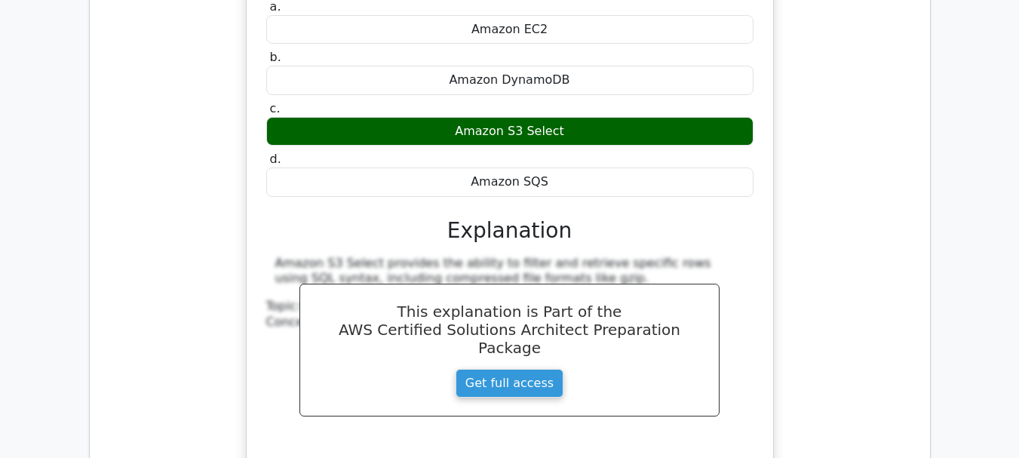
scroll to position [8306, 0]
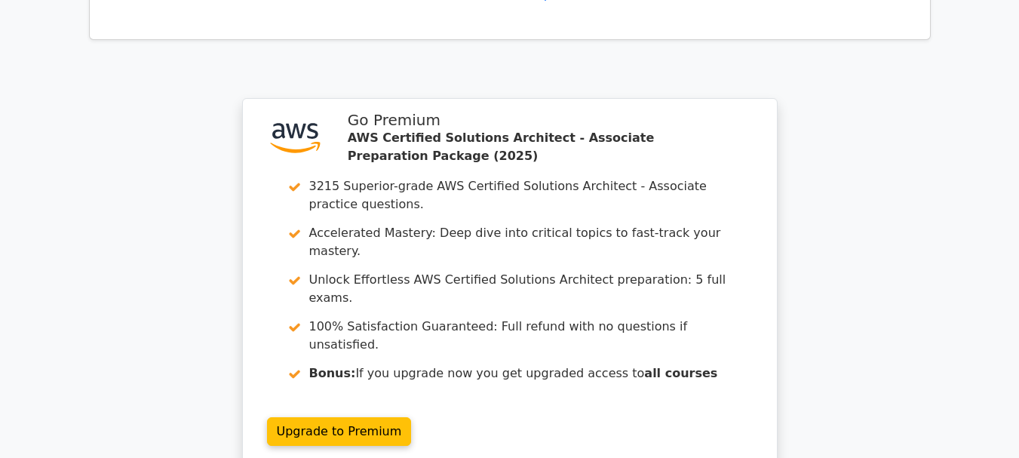
scroll to position [9437, 0]
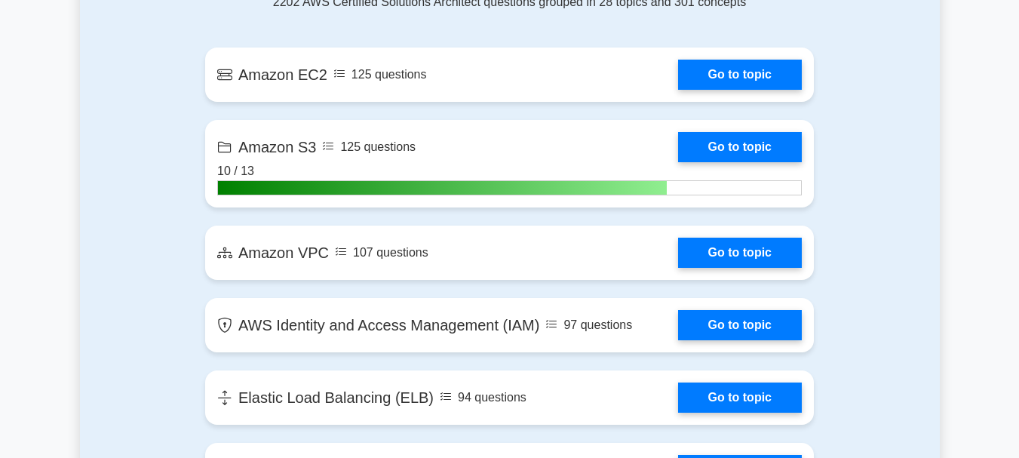
scroll to position [1015, 0]
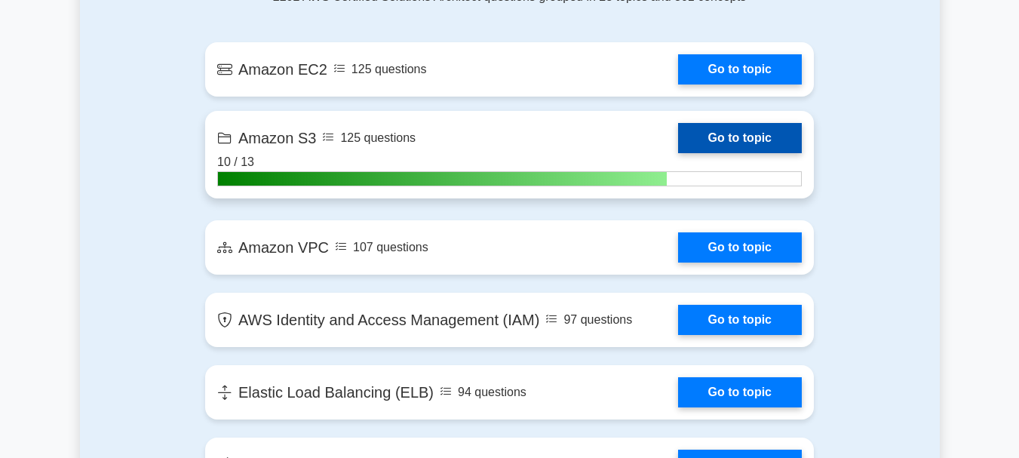
click at [770, 138] on link "Go to topic" at bounding box center [740, 138] width 124 height 30
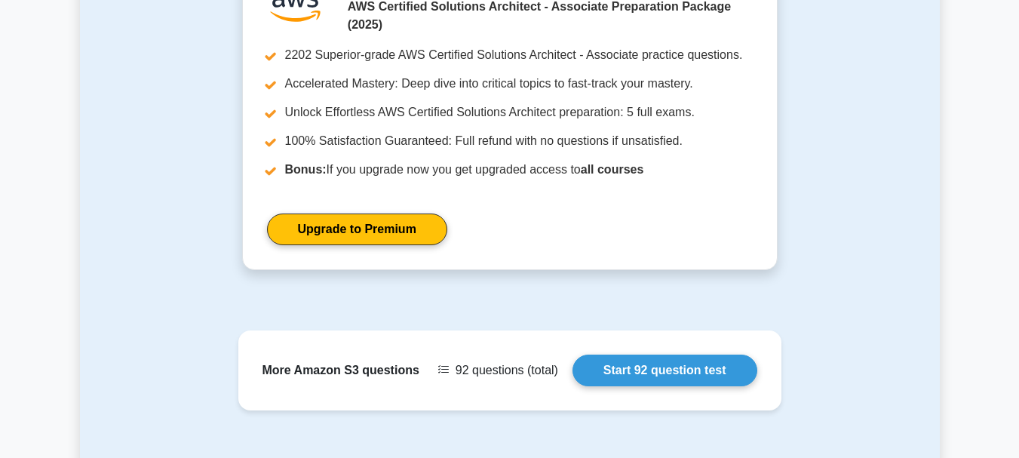
scroll to position [1578, 0]
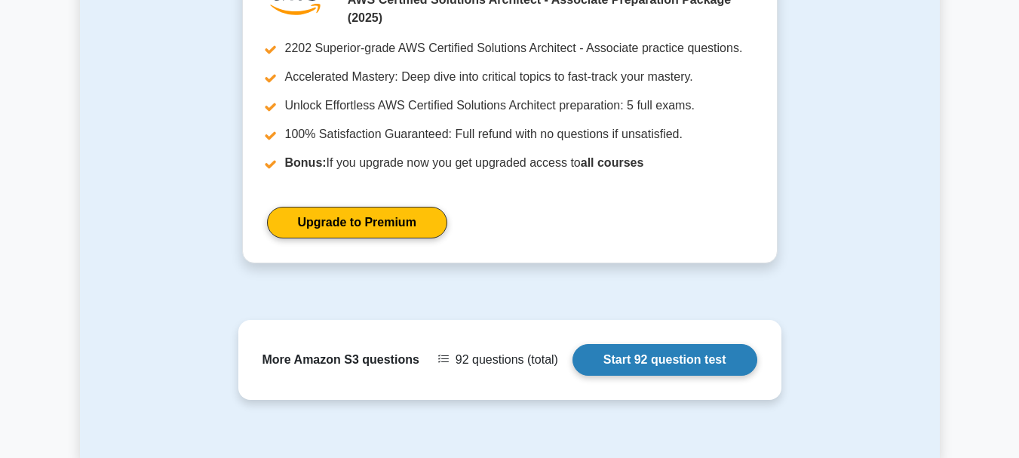
click at [713, 344] on link "Start 92 question test" at bounding box center [665, 360] width 185 height 32
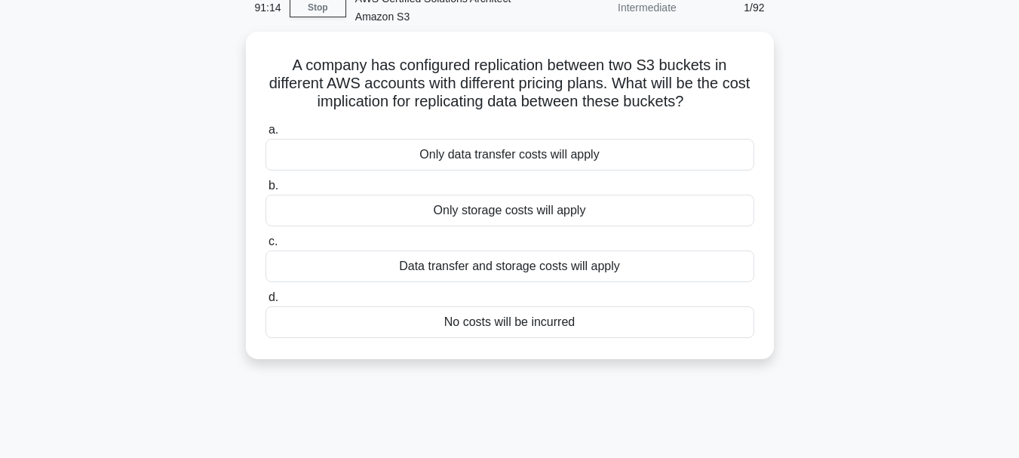
scroll to position [78, 0]
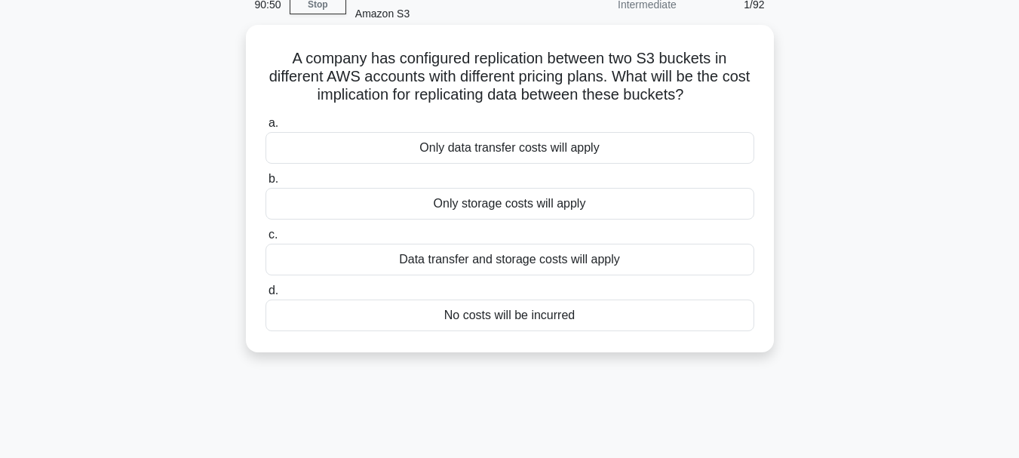
click at [530, 211] on div "Only storage costs will apply" at bounding box center [510, 204] width 489 height 32
click at [266, 184] on input "b. Only storage costs will apply" at bounding box center [266, 179] width 0 height 10
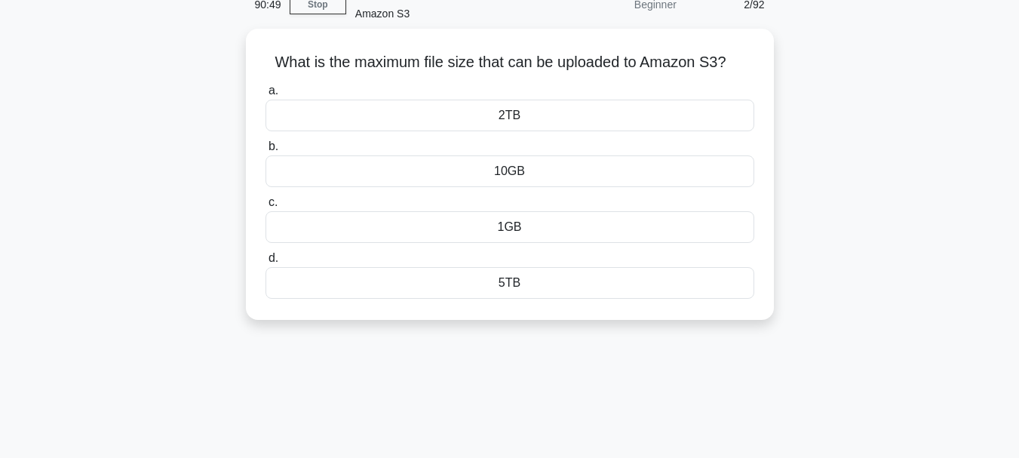
scroll to position [0, 0]
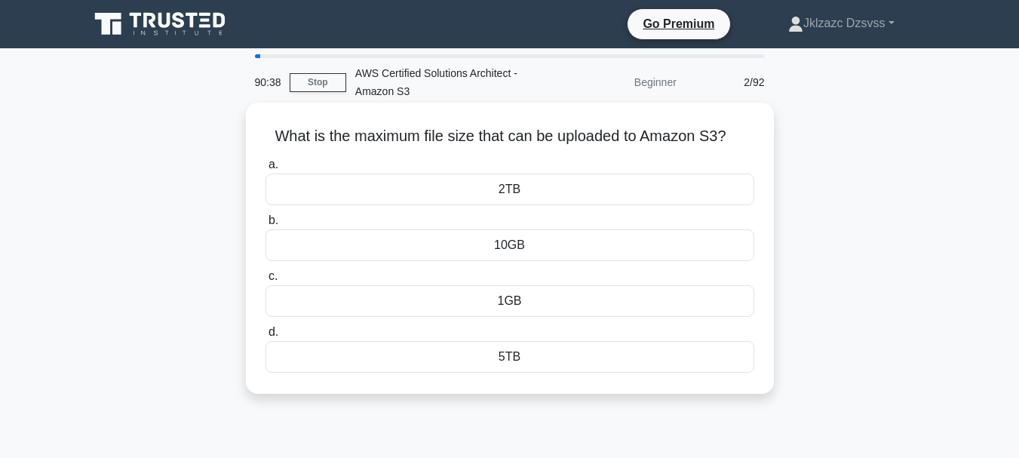
click at [517, 361] on div "5TB" at bounding box center [510, 357] width 489 height 32
click at [266, 337] on input "d. 5TB" at bounding box center [266, 332] width 0 height 10
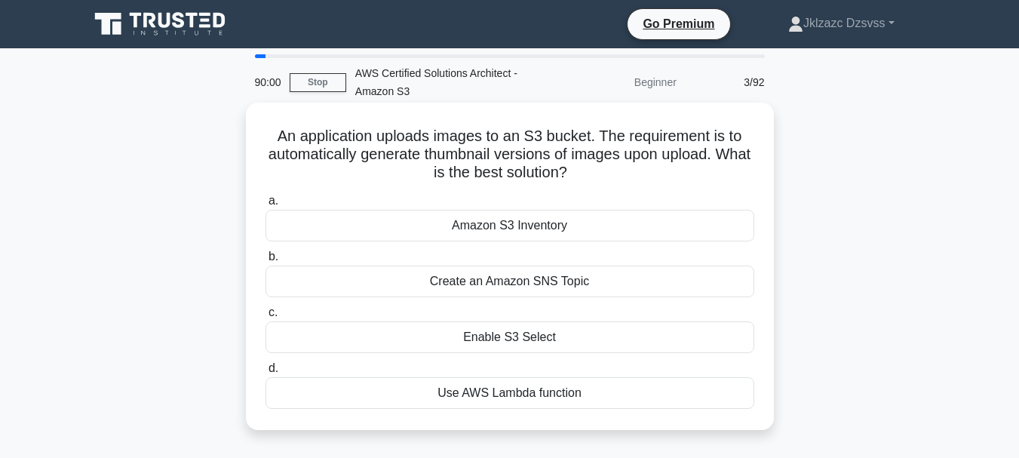
click at [539, 236] on div "Amazon S3 Inventory" at bounding box center [510, 226] width 489 height 32
click at [266, 206] on input "a. Amazon S3 Inventory" at bounding box center [266, 201] width 0 height 10
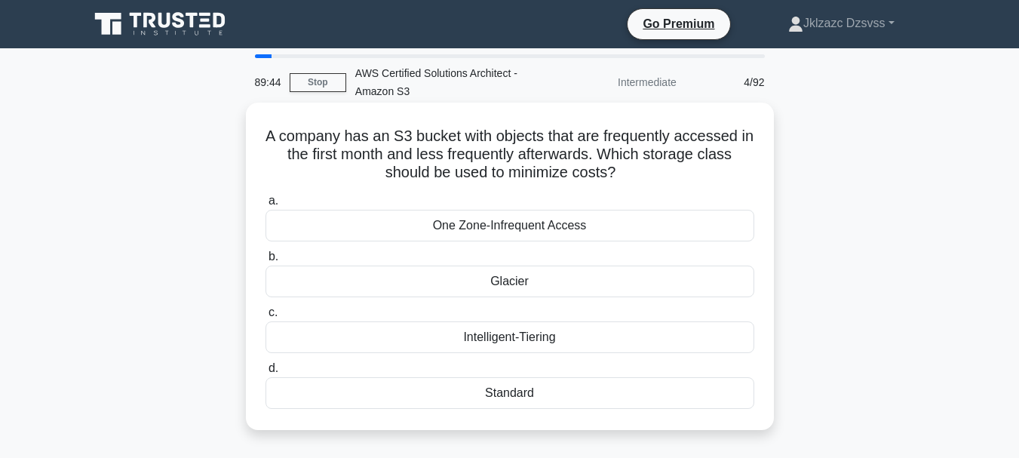
click at [520, 337] on div "Intelligent-Tiering" at bounding box center [510, 337] width 489 height 32
click at [266, 318] on input "c. Intelligent-Tiering" at bounding box center [266, 313] width 0 height 10
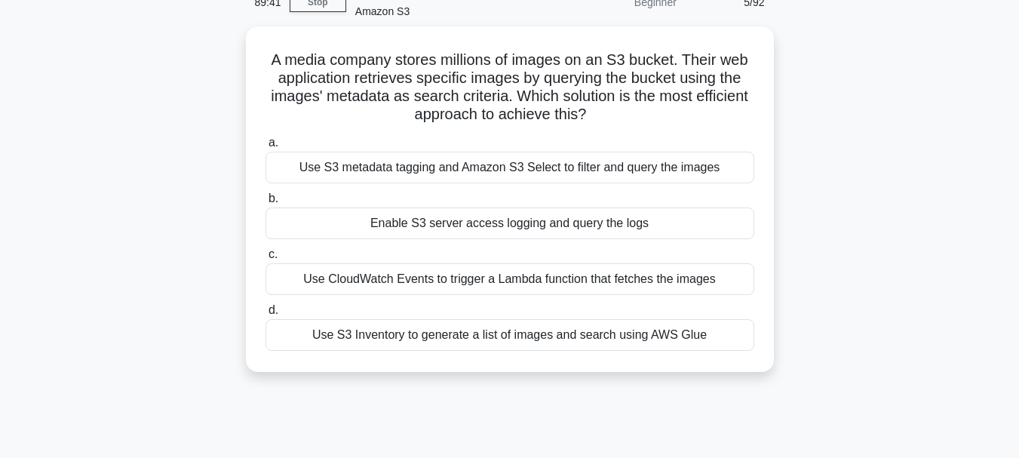
scroll to position [81, 0]
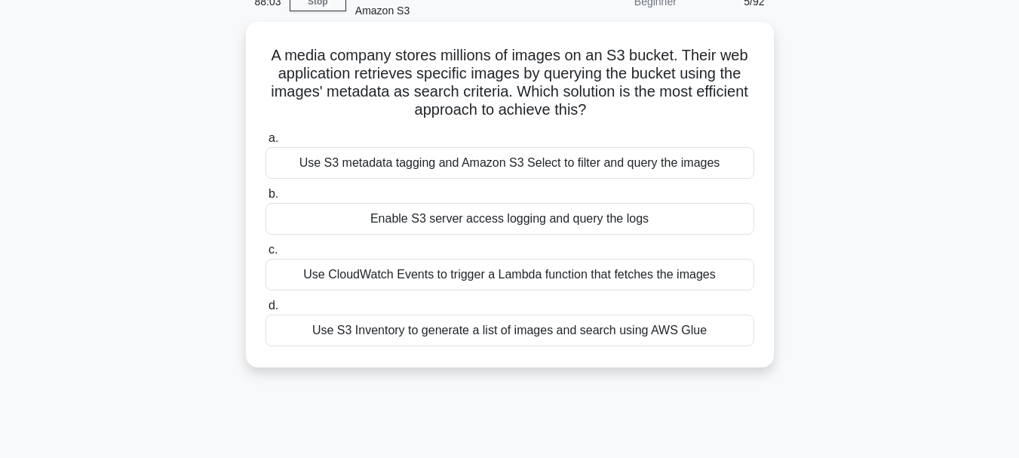
click at [536, 275] on div "Use CloudWatch Events to trigger a Lambda function that fetches the images" at bounding box center [510, 275] width 489 height 32
click at [266, 255] on input "c. Use CloudWatch Events to trigger a Lambda function that fetches the images" at bounding box center [266, 250] width 0 height 10
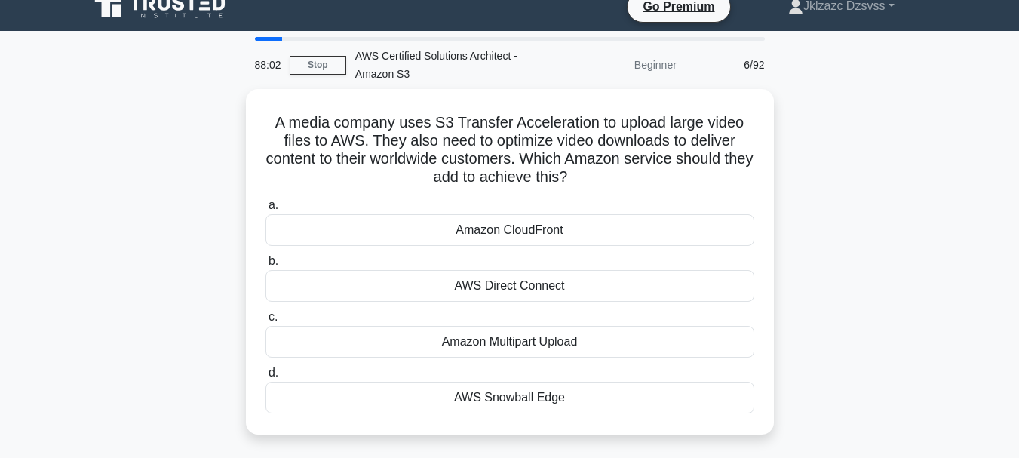
scroll to position [0, 0]
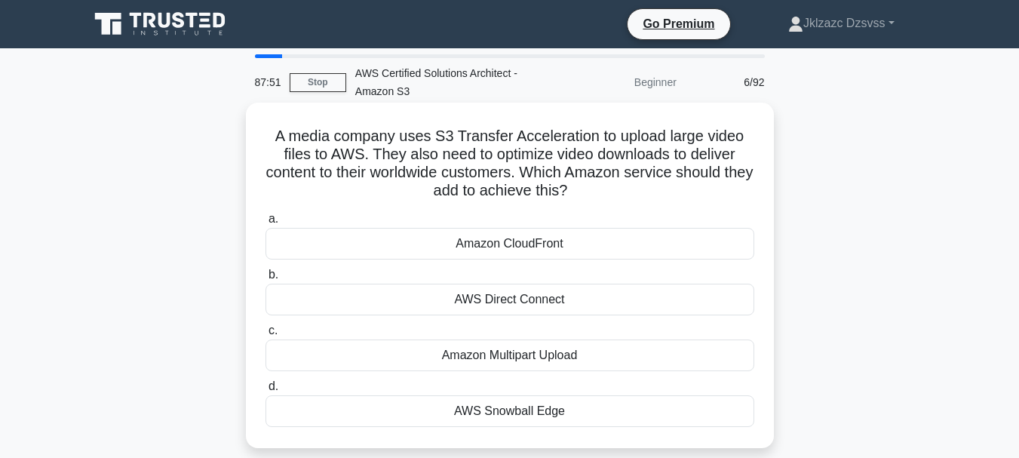
click at [543, 250] on div "Amazon CloudFront" at bounding box center [510, 244] width 489 height 32
click at [266, 224] on input "a. Amazon CloudFront" at bounding box center [266, 219] width 0 height 10
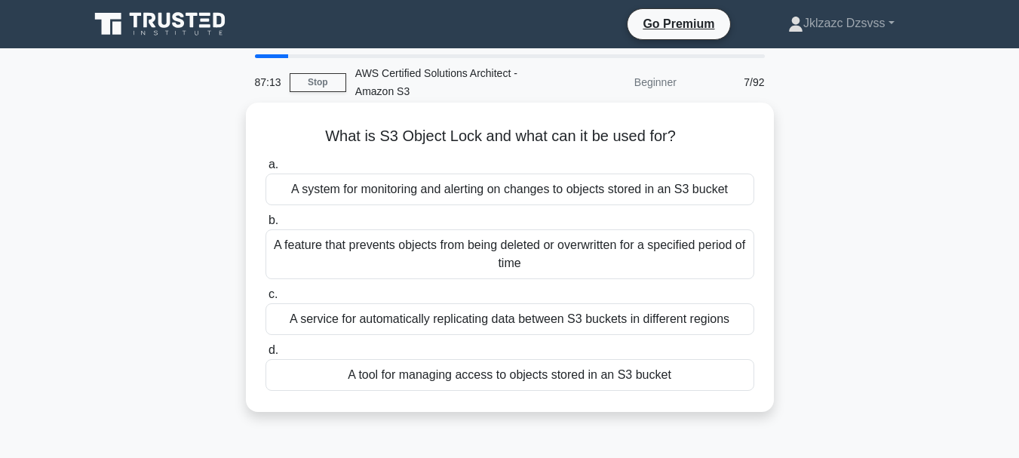
click at [537, 255] on div "A feature that prevents objects from being deleted or overwritten for a specifi…" at bounding box center [510, 254] width 489 height 50
click at [266, 226] on input "b. A feature that prevents objects from being deleted or overwritten for a spec…" at bounding box center [266, 221] width 0 height 10
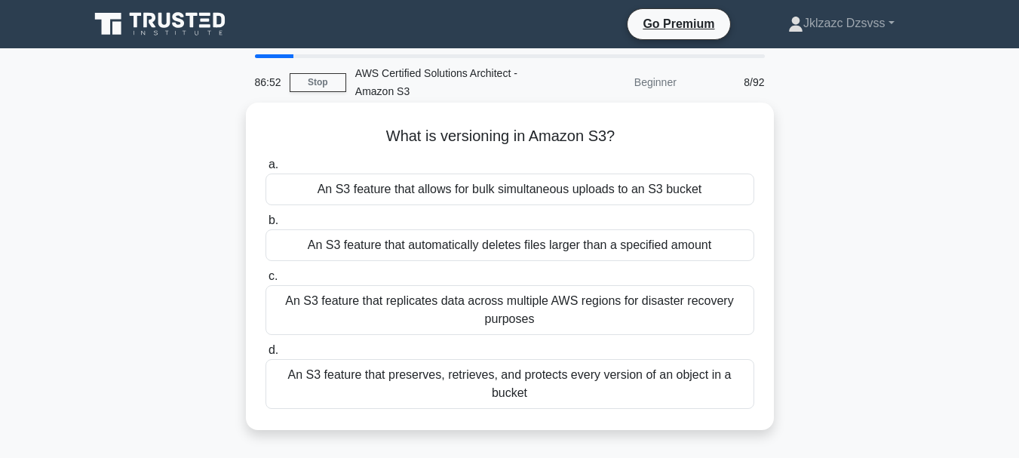
click at [384, 318] on div "An S3 feature that replicates data across multiple AWS regions for disaster rec…" at bounding box center [510, 310] width 489 height 50
click at [266, 281] on input "c. An S3 feature that replicates data across multiple AWS regions for disaster …" at bounding box center [266, 277] width 0 height 10
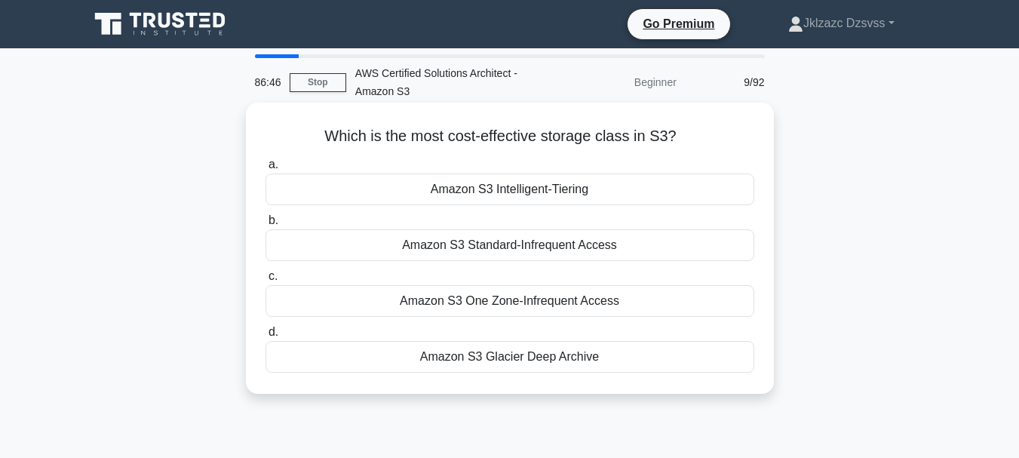
click at [407, 361] on div "Amazon S3 Glacier Deep Archive" at bounding box center [510, 357] width 489 height 32
click at [266, 337] on input "d. Amazon S3 Glacier Deep Archive" at bounding box center [266, 332] width 0 height 10
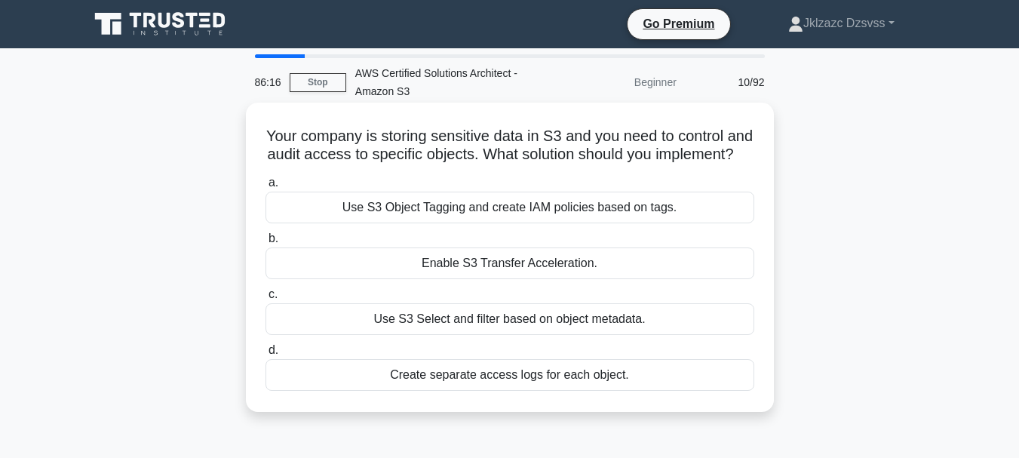
click at [445, 223] on div "Use S3 Object Tagging and create IAM policies based on tags." at bounding box center [510, 208] width 489 height 32
click at [266, 188] on input "a. Use S3 Object Tagging and create IAM policies based on tags." at bounding box center [266, 183] width 0 height 10
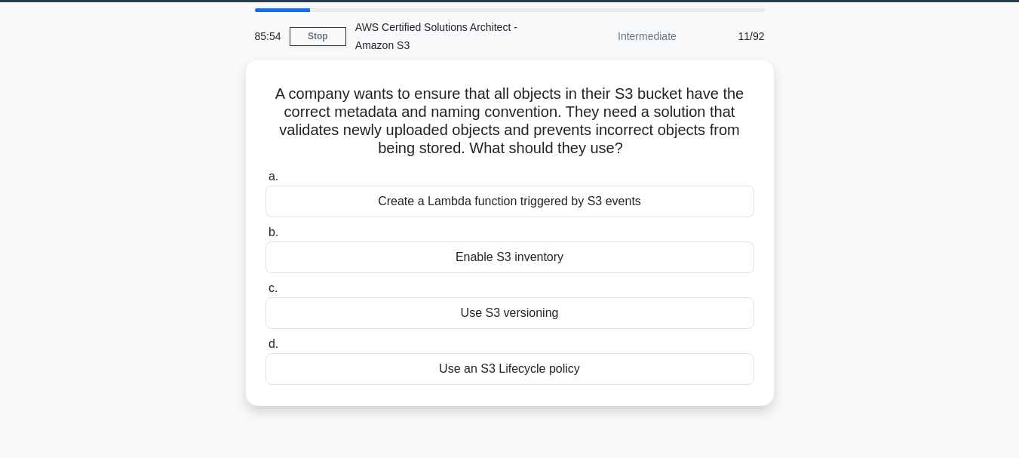
scroll to position [48, 0]
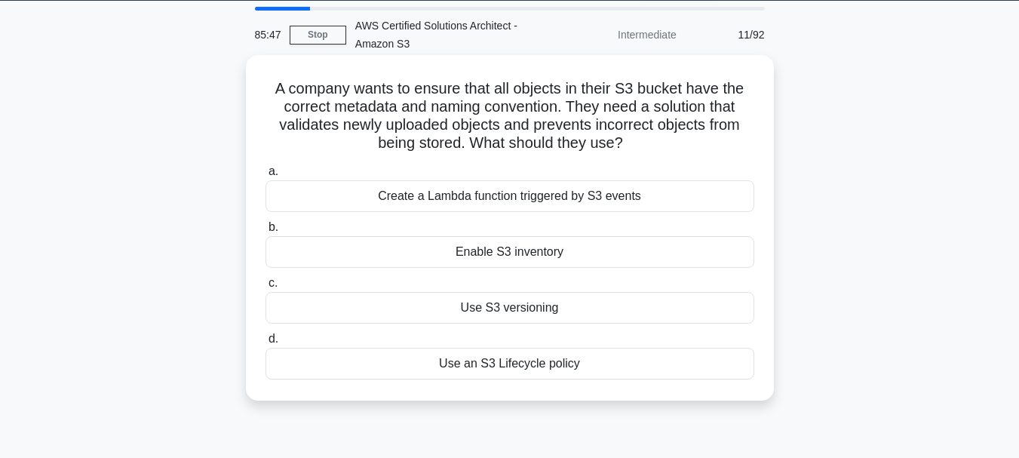
click at [472, 315] on div "Use S3 versioning" at bounding box center [510, 308] width 489 height 32
click at [266, 288] on input "c. Use S3 versioning" at bounding box center [266, 283] width 0 height 10
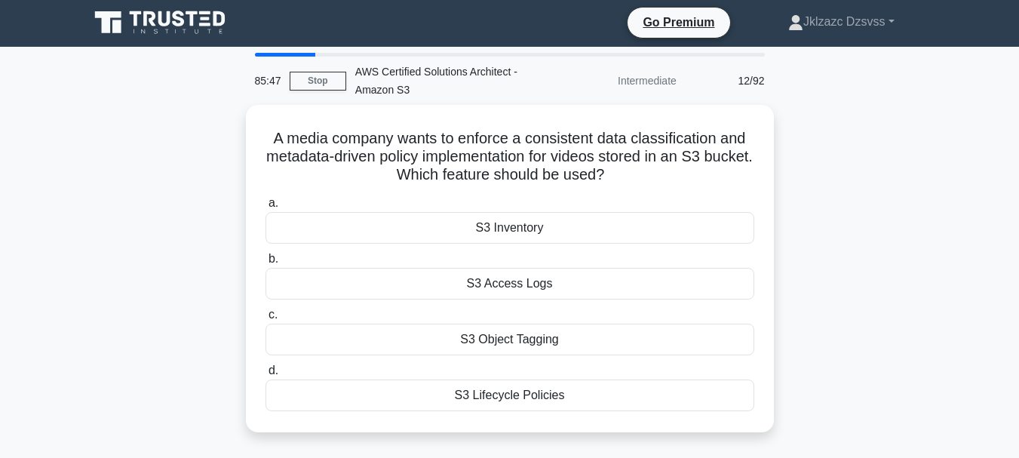
scroll to position [0, 0]
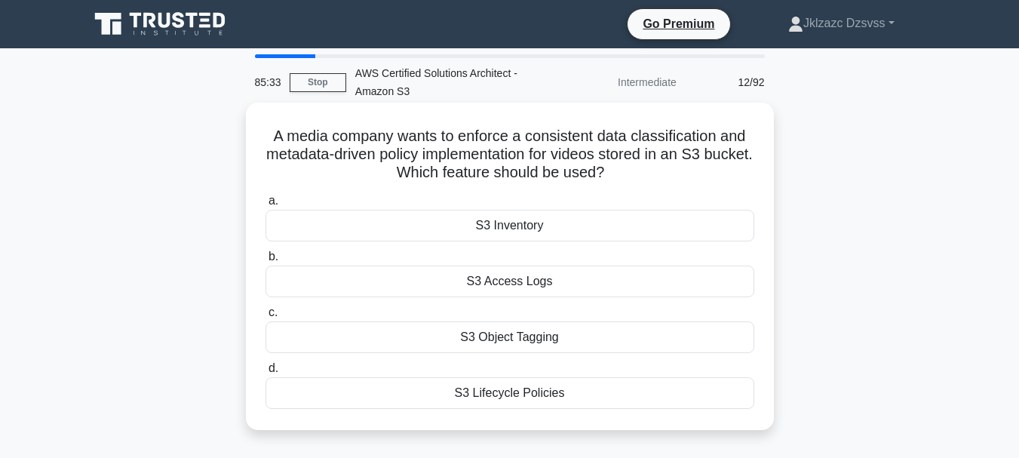
click at [462, 353] on div "S3 Object Tagging" at bounding box center [510, 337] width 489 height 32
click at [266, 318] on input "c. S3 Object Tagging" at bounding box center [266, 313] width 0 height 10
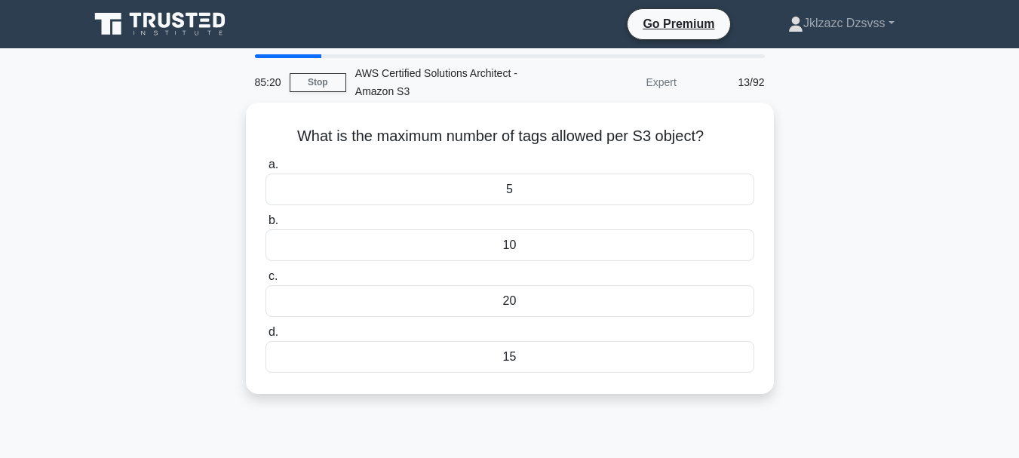
click at [506, 188] on div "5" at bounding box center [510, 190] width 489 height 32
click at [266, 170] on input "a. 5" at bounding box center [266, 165] width 0 height 10
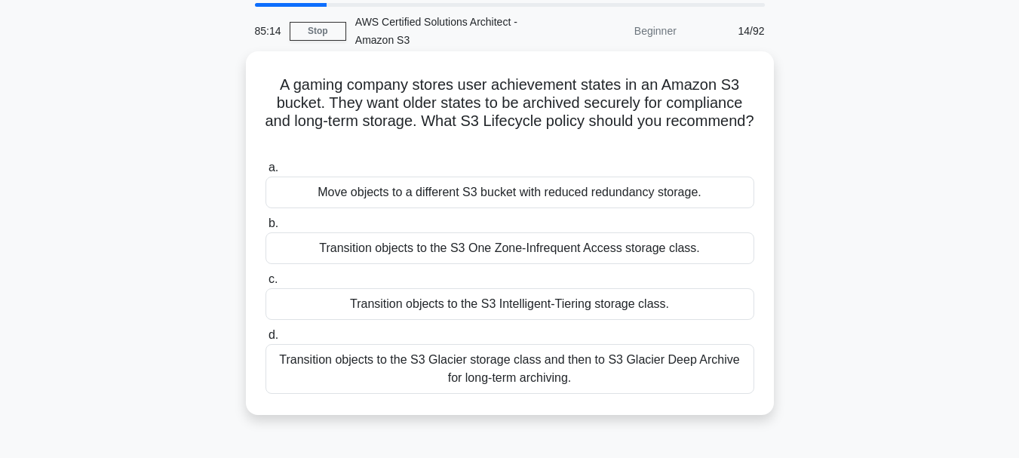
scroll to position [52, 0]
click at [435, 367] on div "Transition objects to the S3 Glacier storage class and then to S3 Glacier Deep …" at bounding box center [510, 368] width 489 height 50
click at [266, 340] on input "d. Transition objects to the S3 Glacier storage class and then to S3 Glacier De…" at bounding box center [266, 335] width 0 height 10
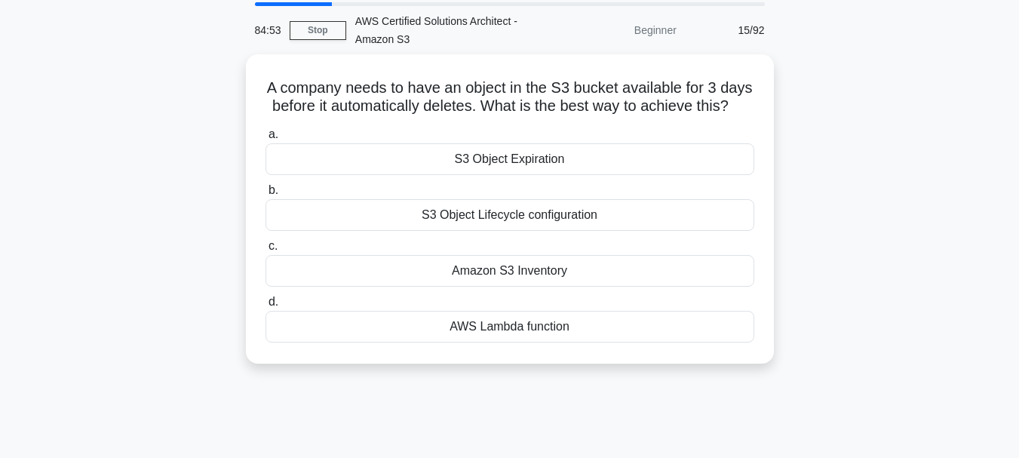
scroll to position [0, 0]
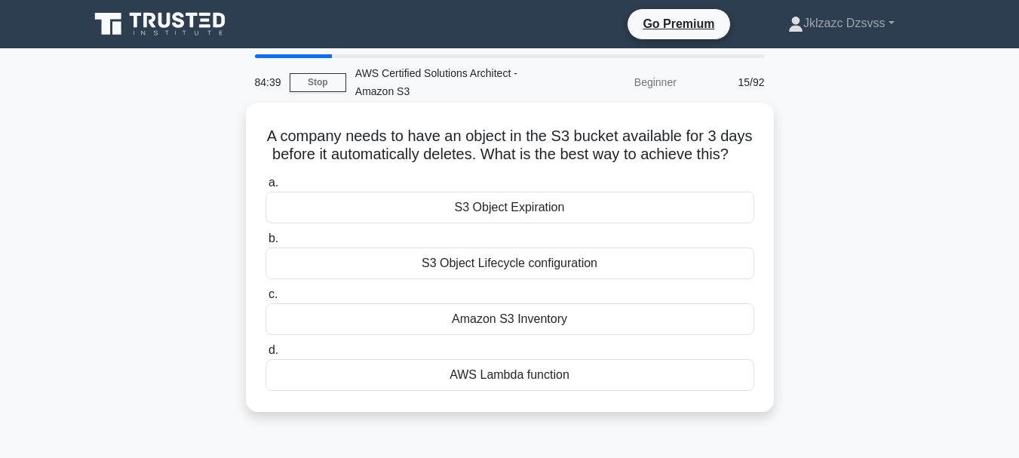
click at [493, 279] on div "S3 Object Lifecycle configuration" at bounding box center [510, 263] width 489 height 32
click at [266, 244] on input "b. S3 Object Lifecycle configuration" at bounding box center [266, 239] width 0 height 10
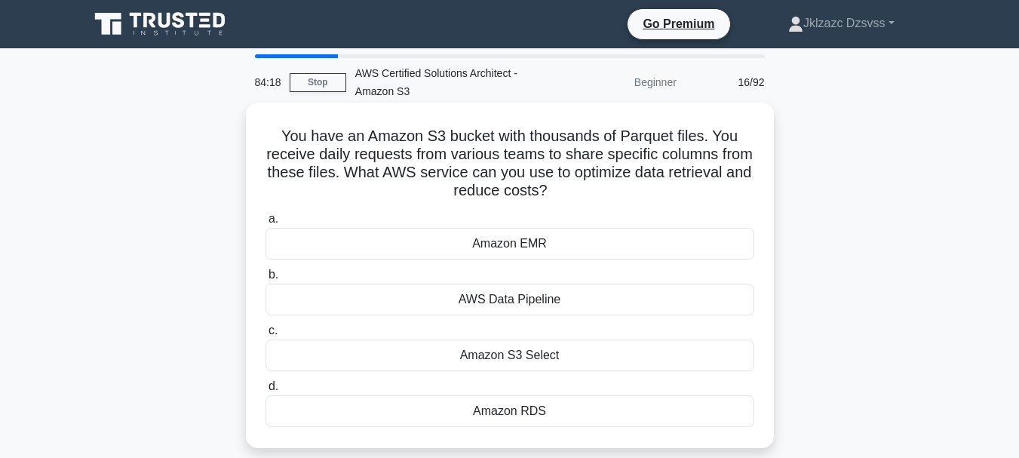
click at [446, 304] on div "AWS Data Pipeline" at bounding box center [510, 300] width 489 height 32
click at [266, 280] on input "b. AWS Data Pipeline" at bounding box center [266, 275] width 0 height 10
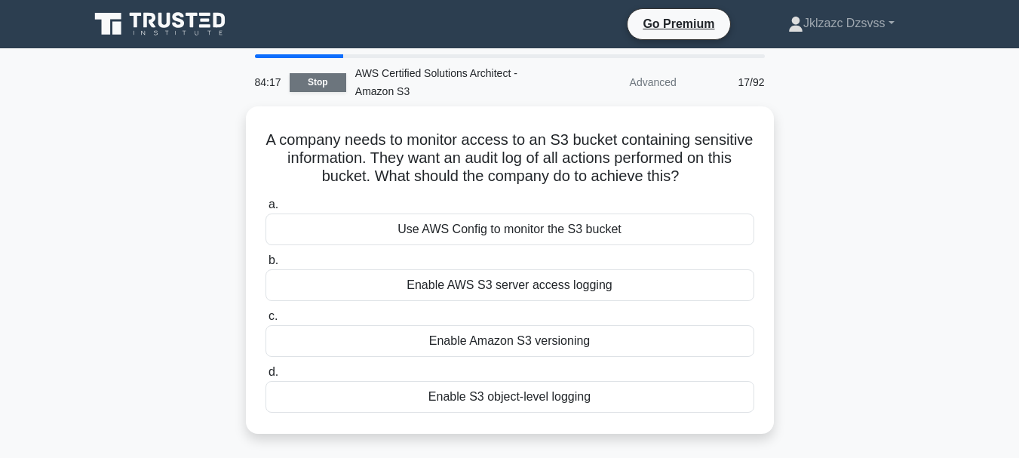
click at [306, 79] on link "Stop" at bounding box center [318, 82] width 57 height 19
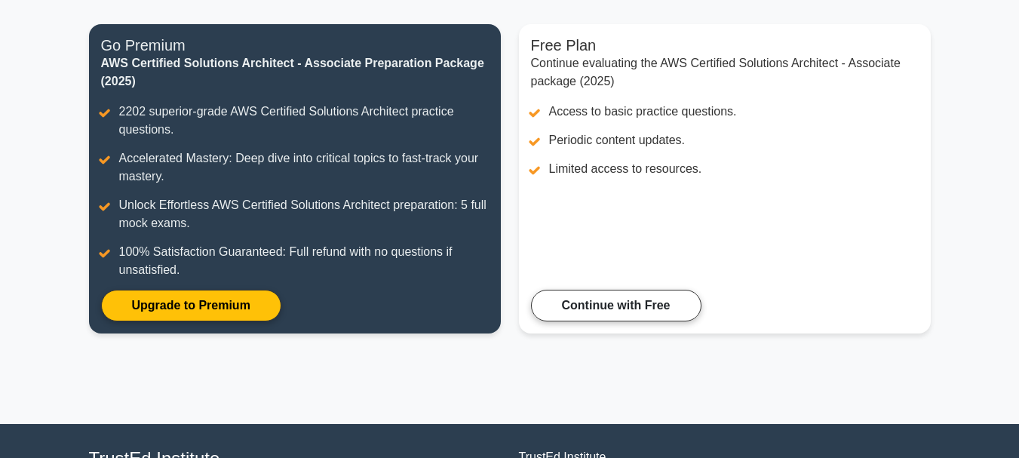
scroll to position [183, 0]
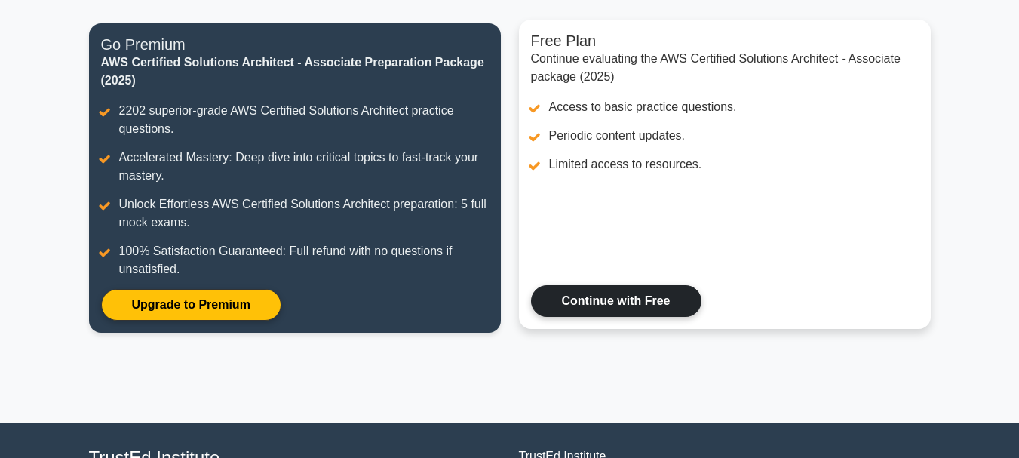
click at [644, 306] on link "Continue with Free" at bounding box center [616, 301] width 171 height 32
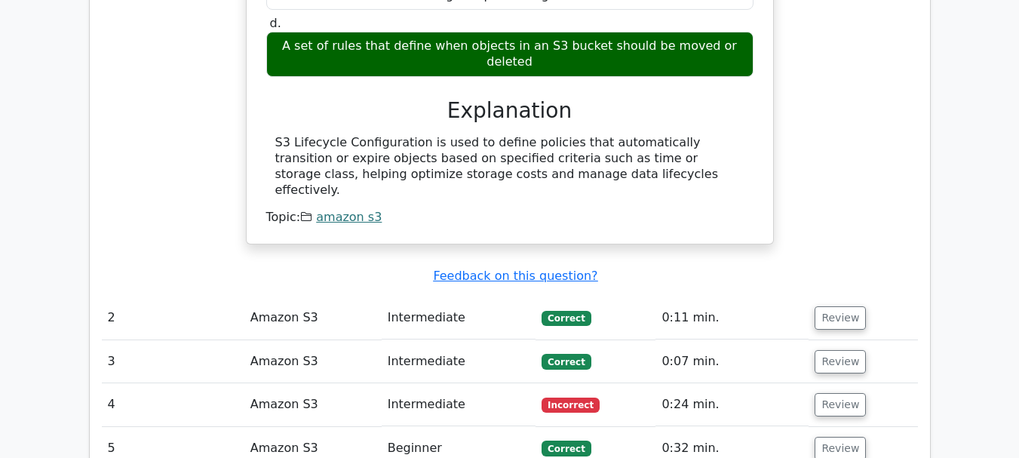
scroll to position [1437, 0]
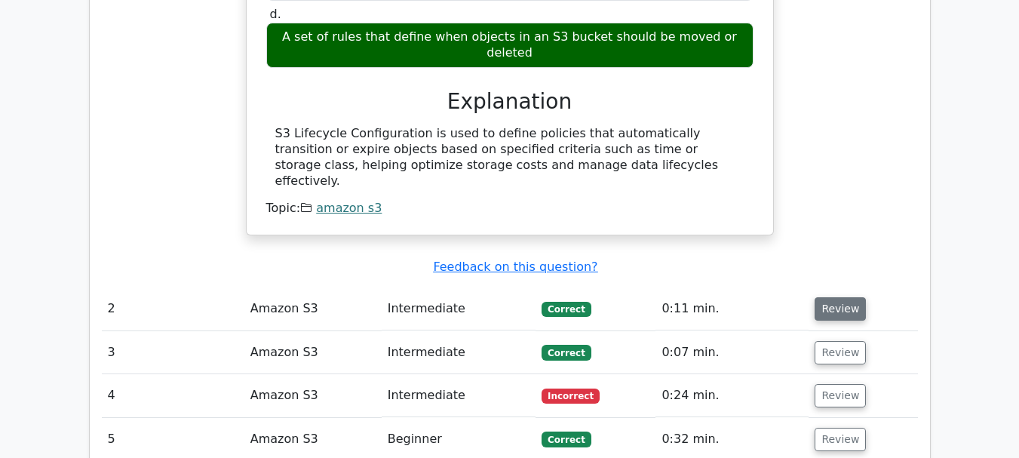
click at [844, 297] on button "Review" at bounding box center [840, 308] width 51 height 23
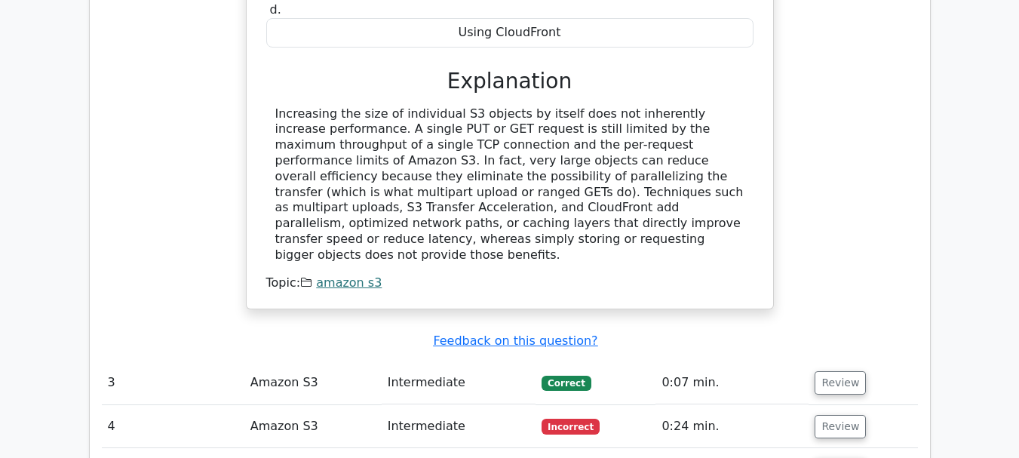
scroll to position [1987, 0]
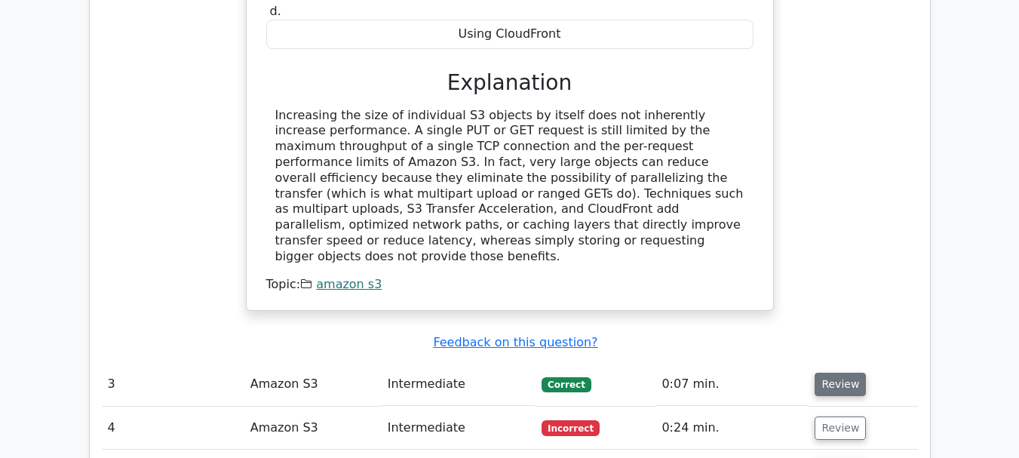
click at [841, 373] on button "Review" at bounding box center [840, 384] width 51 height 23
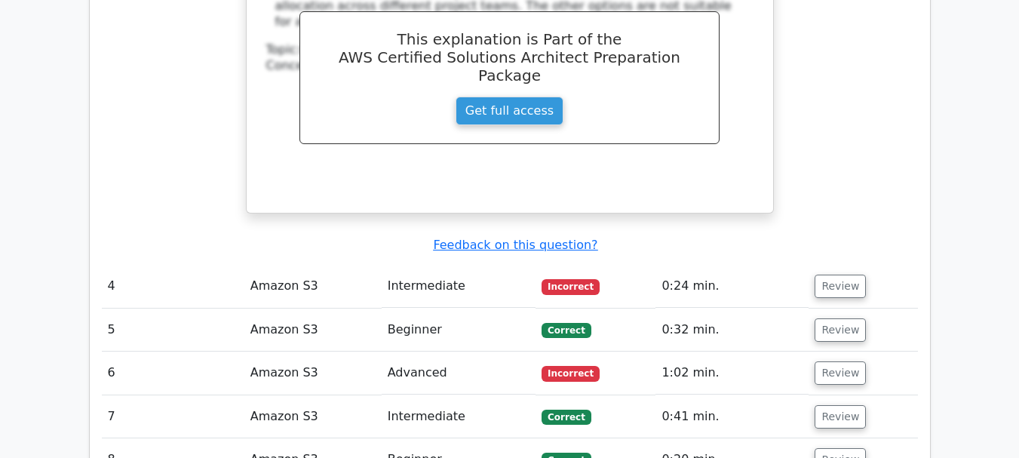
scroll to position [2747, 0]
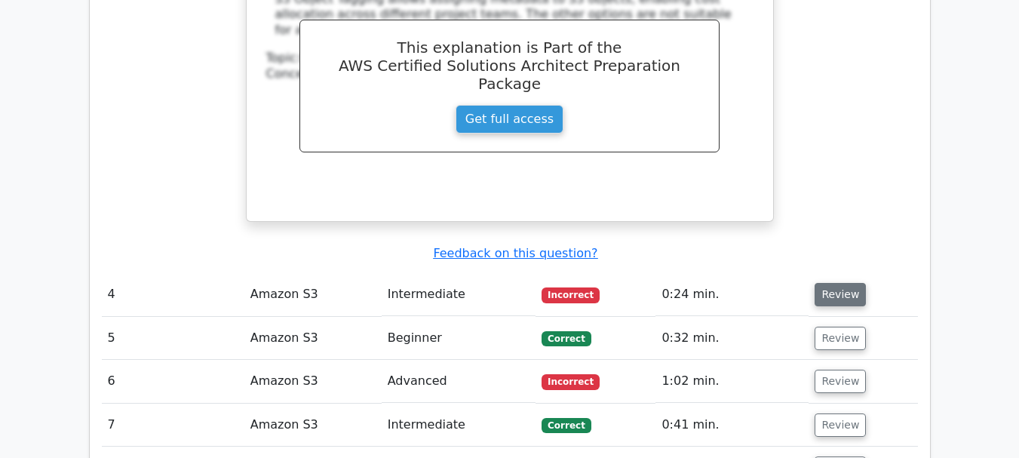
click at [840, 283] on button "Review" at bounding box center [840, 294] width 51 height 23
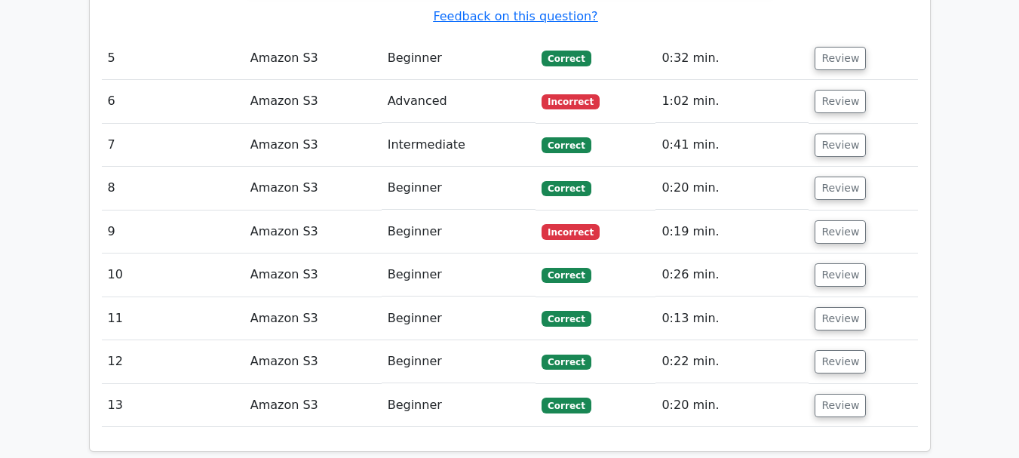
scroll to position [3652, 0]
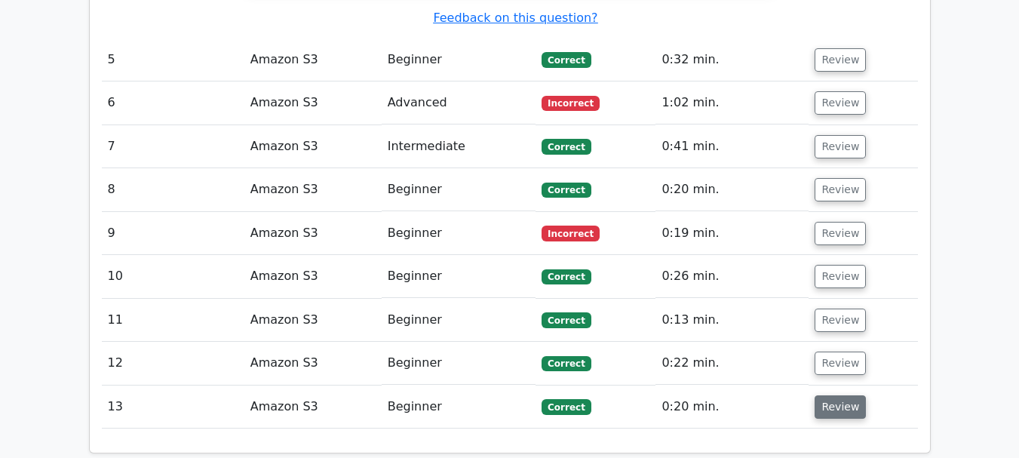
click at [848, 395] on button "Review" at bounding box center [840, 406] width 51 height 23
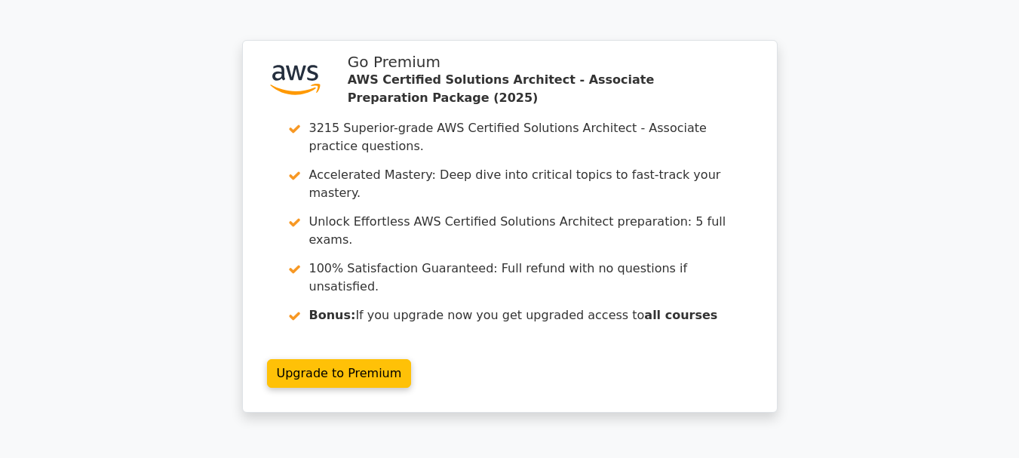
scroll to position [4786, 0]
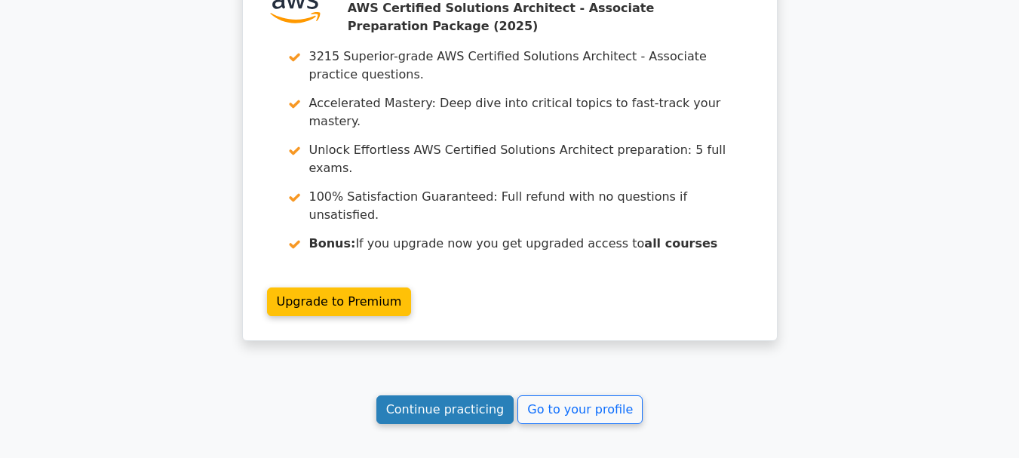
click at [478, 395] on link "Continue practicing" at bounding box center [445, 409] width 138 height 29
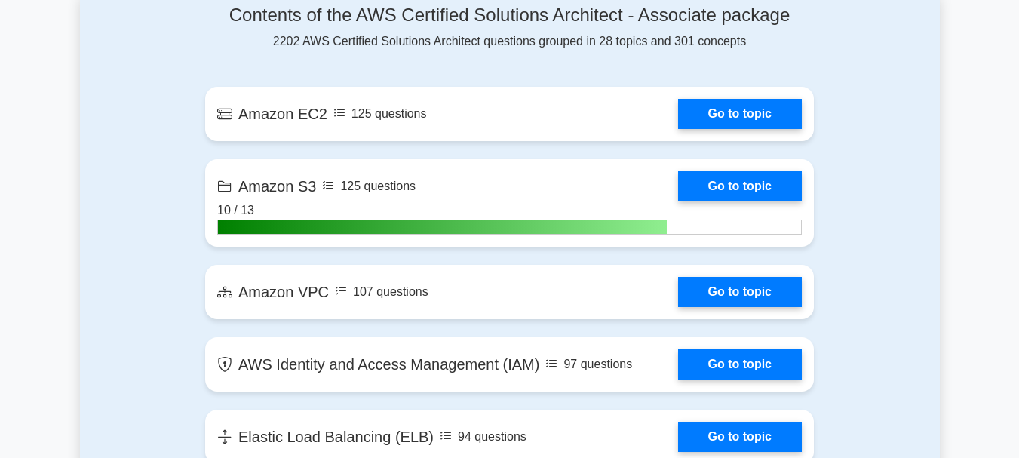
scroll to position [1025, 0]
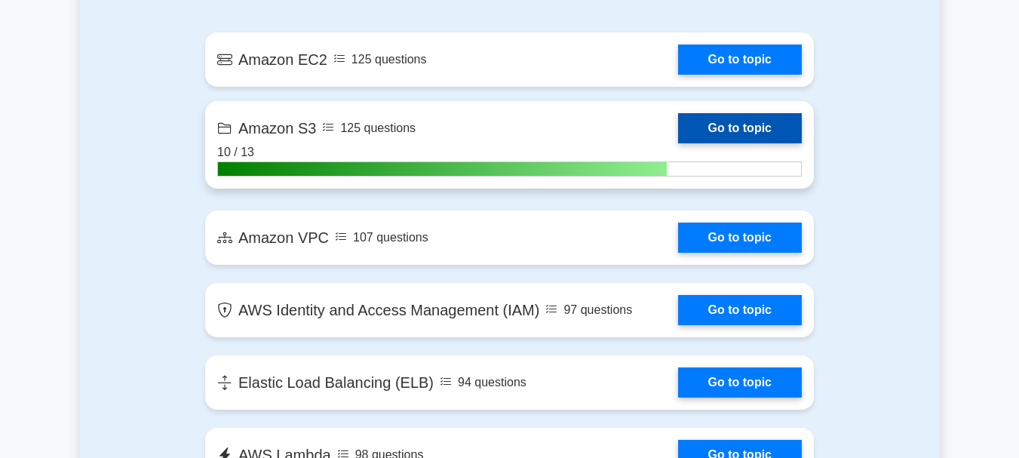
click at [769, 135] on link "Go to topic" at bounding box center [740, 128] width 124 height 30
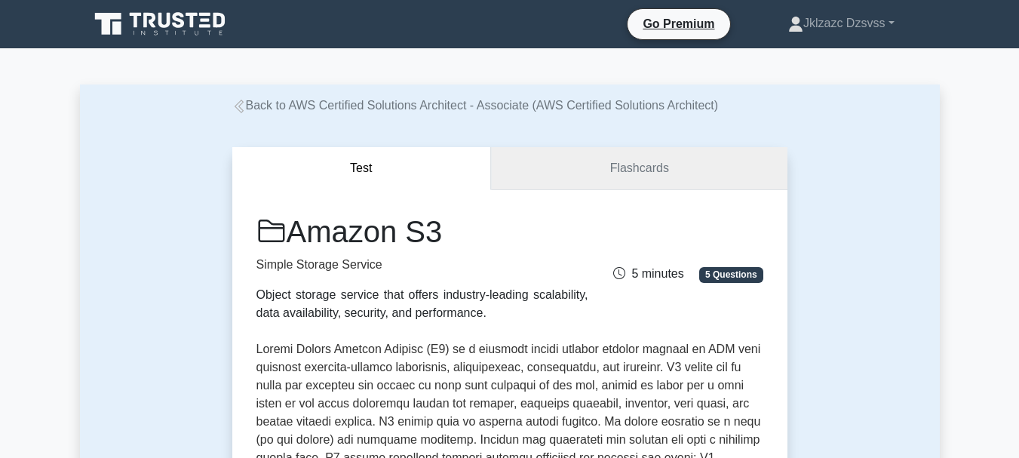
click at [726, 188] on link "Flashcards" at bounding box center [639, 168] width 296 height 43
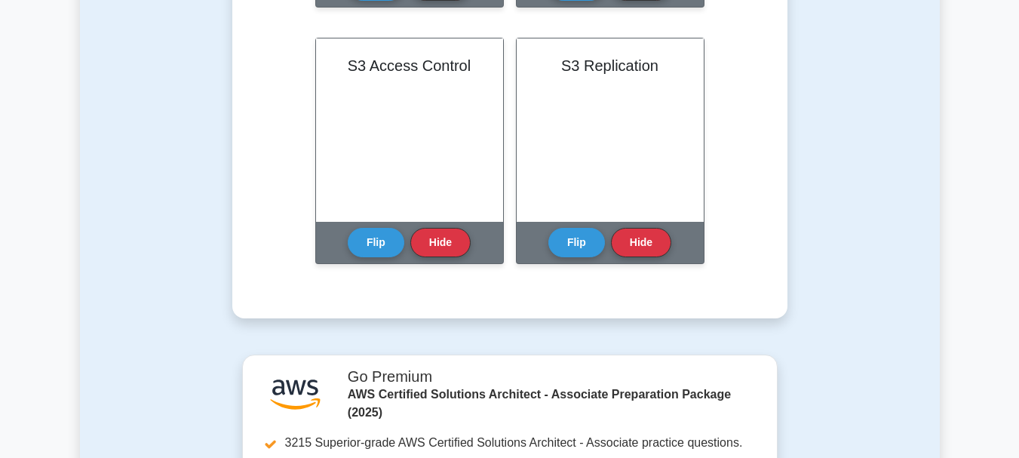
scroll to position [1372, 0]
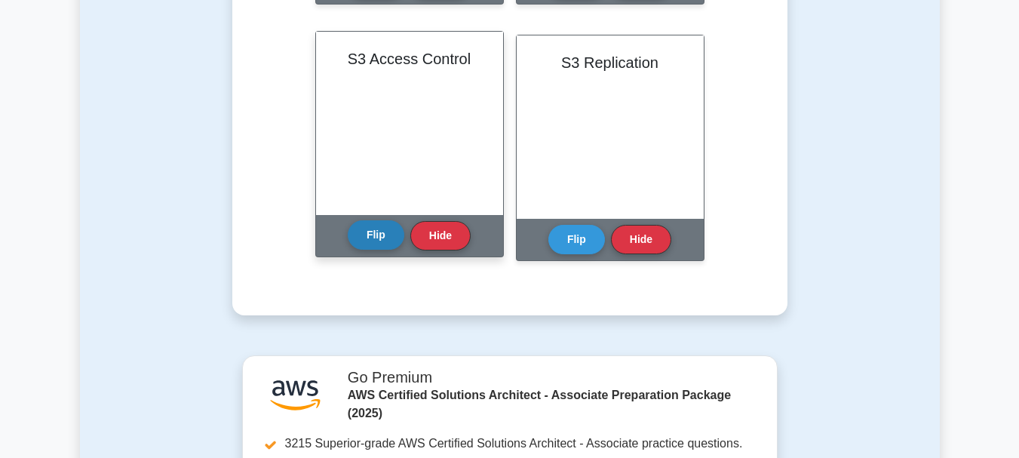
click at [385, 244] on button "Flip" at bounding box center [376, 234] width 57 height 29
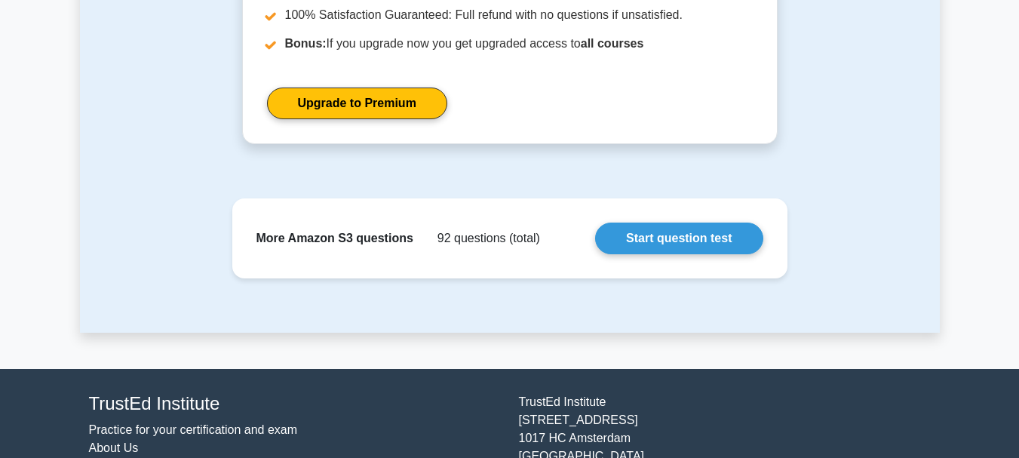
scroll to position [1890, 0]
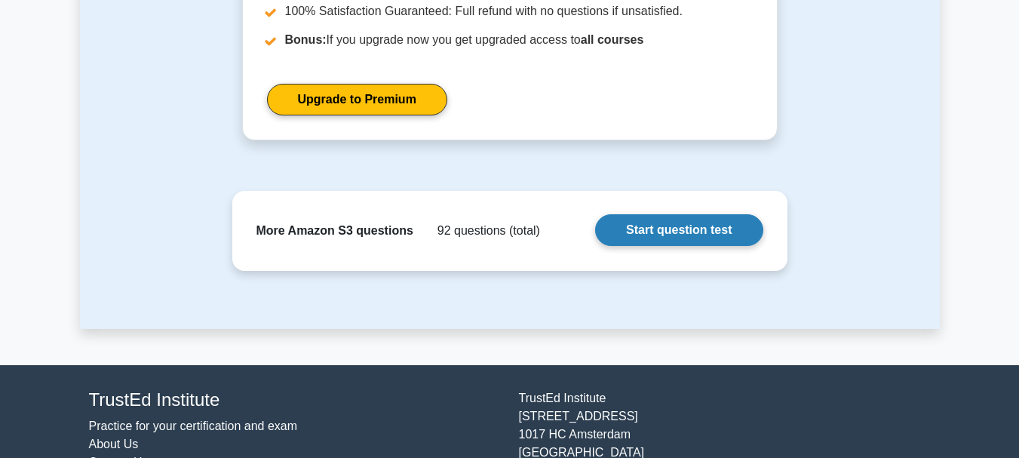
click at [717, 246] on link "Start question test" at bounding box center [678, 230] width 167 height 32
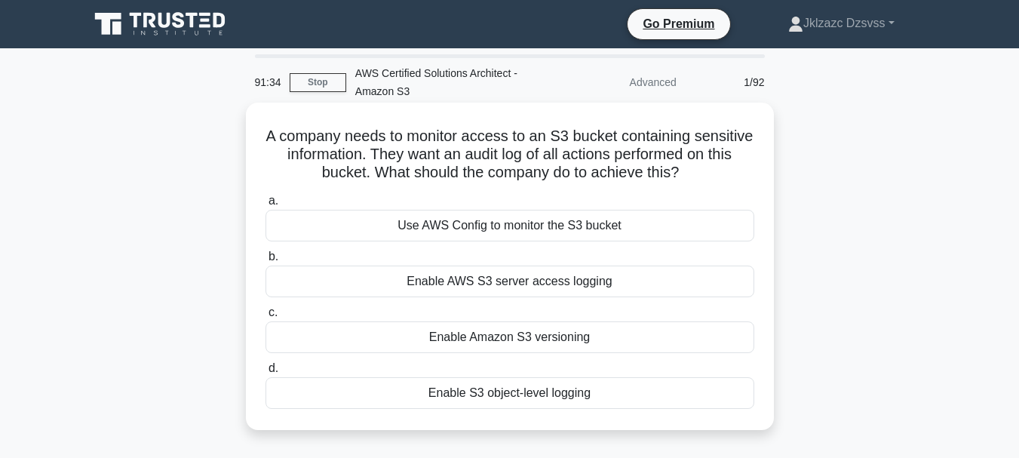
click at [673, 231] on div "Use AWS Config to monitor the S3 bucket" at bounding box center [510, 226] width 489 height 32
click at [266, 206] on input "a. Use AWS Config to monitor the S3 bucket" at bounding box center [266, 201] width 0 height 10
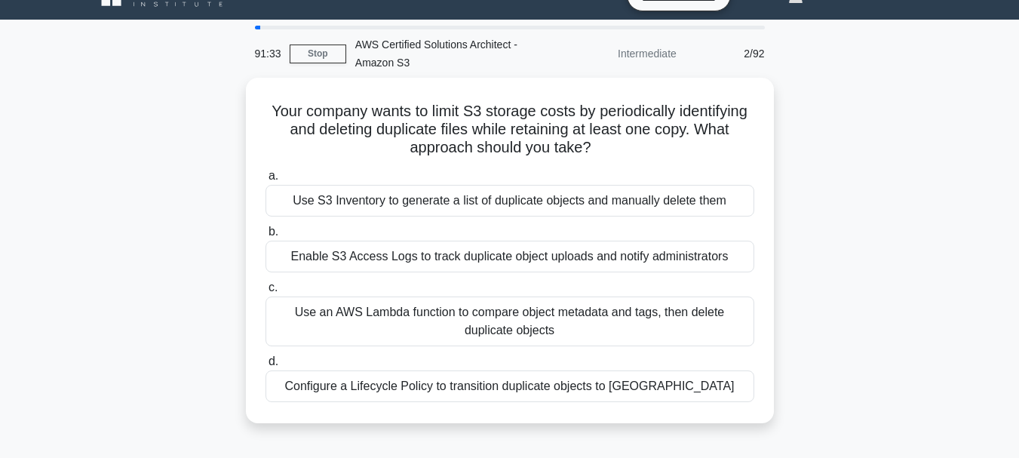
scroll to position [30, 0]
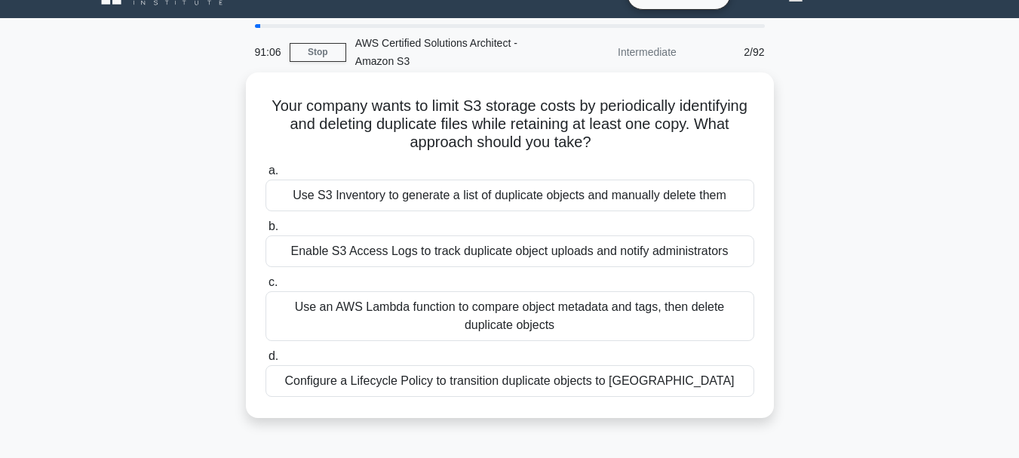
click at [660, 397] on div "Configure a Lifecycle Policy to transition duplicate objects to [GEOGRAPHIC_DAT…" at bounding box center [510, 381] width 489 height 32
click at [266, 361] on input "d. Configure a Lifecycle Policy to transition duplicate objects to Glacier" at bounding box center [266, 357] width 0 height 10
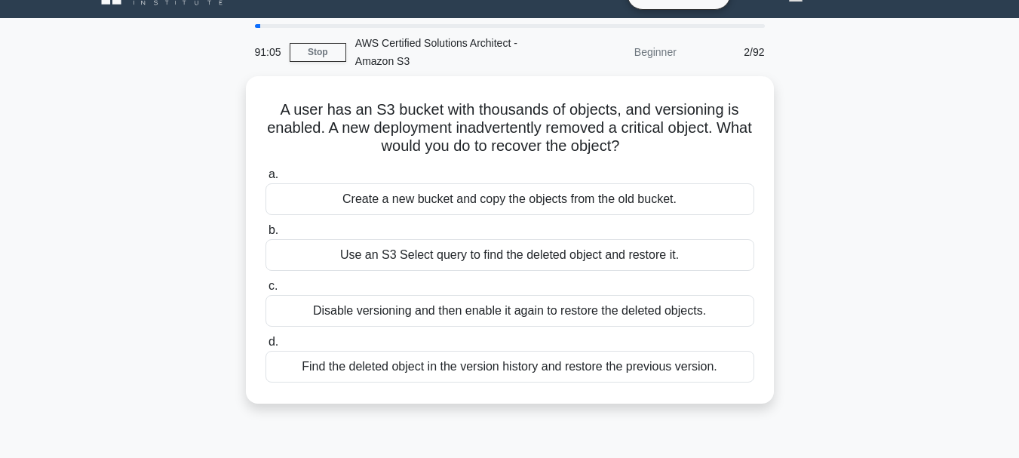
scroll to position [0, 0]
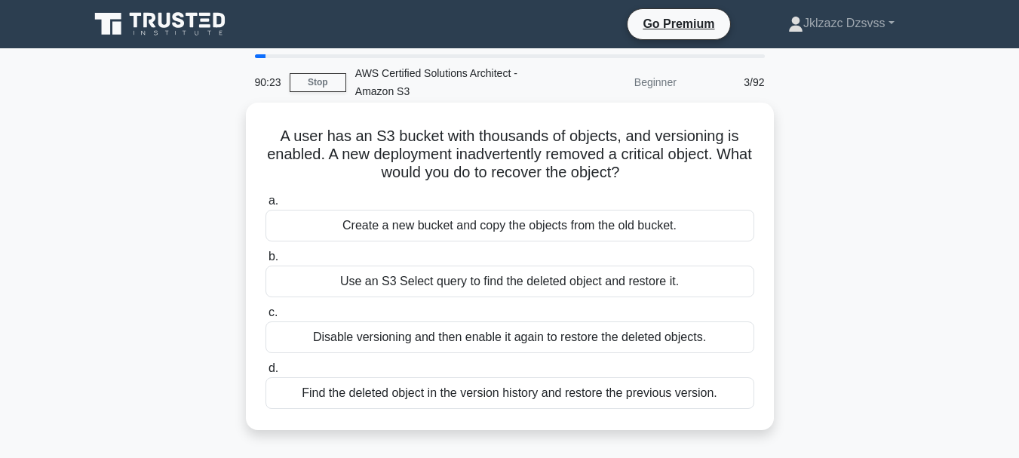
click at [442, 398] on div "Find the deleted object in the version history and restore the previous version." at bounding box center [510, 393] width 489 height 32
click at [266, 373] on input "d. Find the deleted object in the version history and restore the previous vers…" at bounding box center [266, 369] width 0 height 10
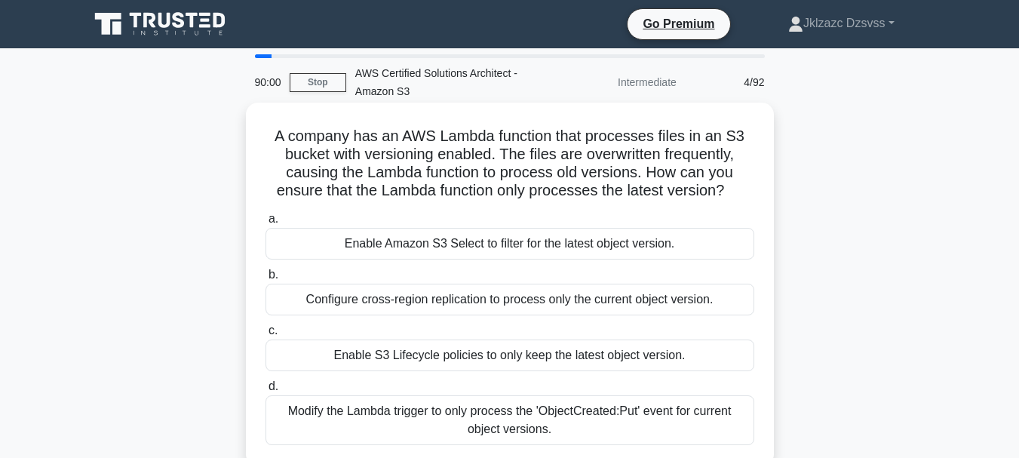
click at [473, 426] on div "Modify the Lambda trigger to only process the 'ObjectCreated:Put' event for cur…" at bounding box center [510, 420] width 489 height 50
click at [266, 392] on input "d. Modify the Lambda trigger to only process the 'ObjectCreated:Put' event for …" at bounding box center [266, 387] width 0 height 10
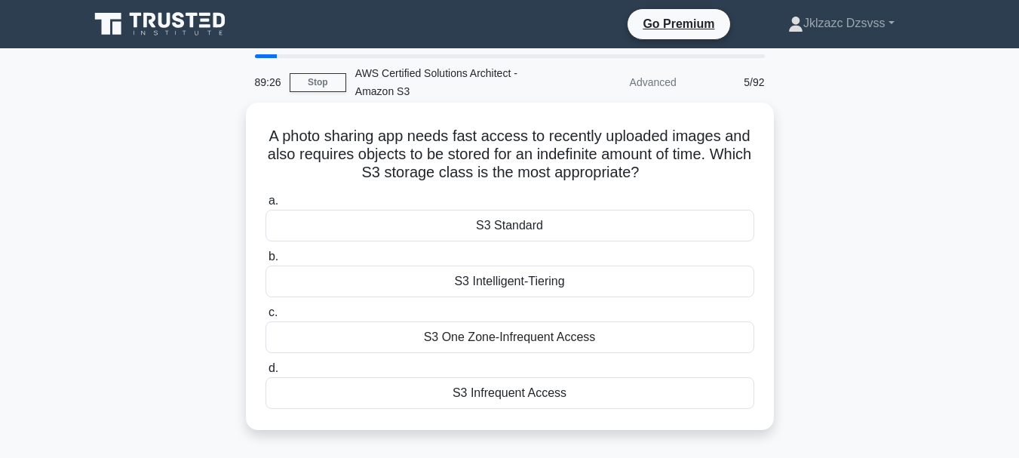
click at [525, 286] on div "S3 Intelligent-Tiering" at bounding box center [510, 282] width 489 height 32
click at [266, 262] on input "b. S3 Intelligent-Tiering" at bounding box center [266, 257] width 0 height 10
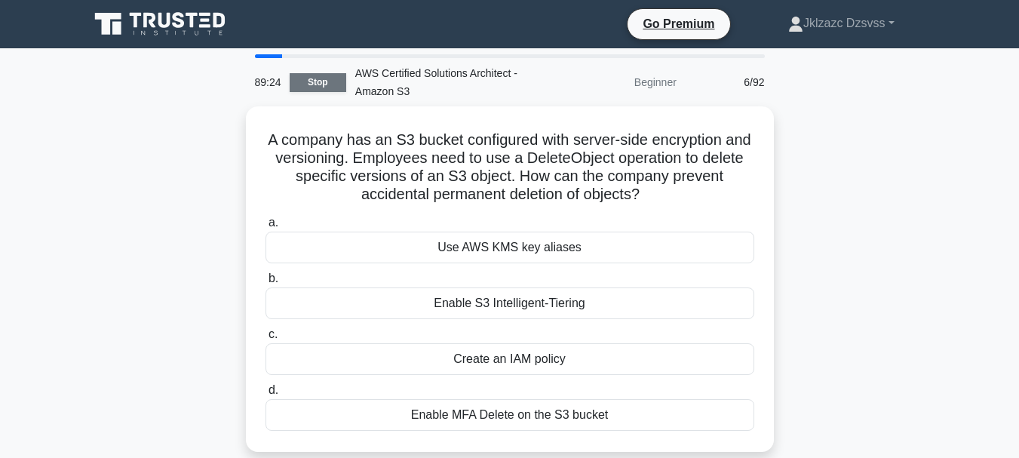
click at [315, 75] on link "Stop" at bounding box center [318, 82] width 57 height 19
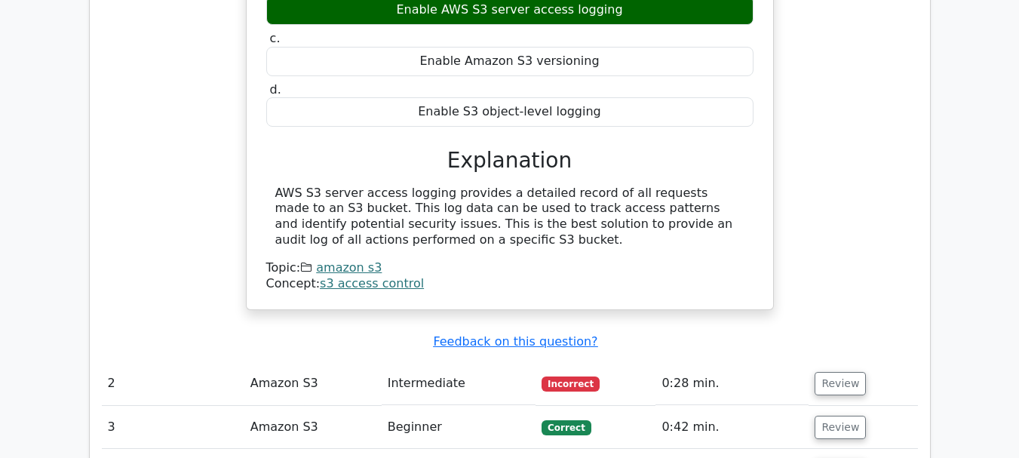
scroll to position [1388, 0]
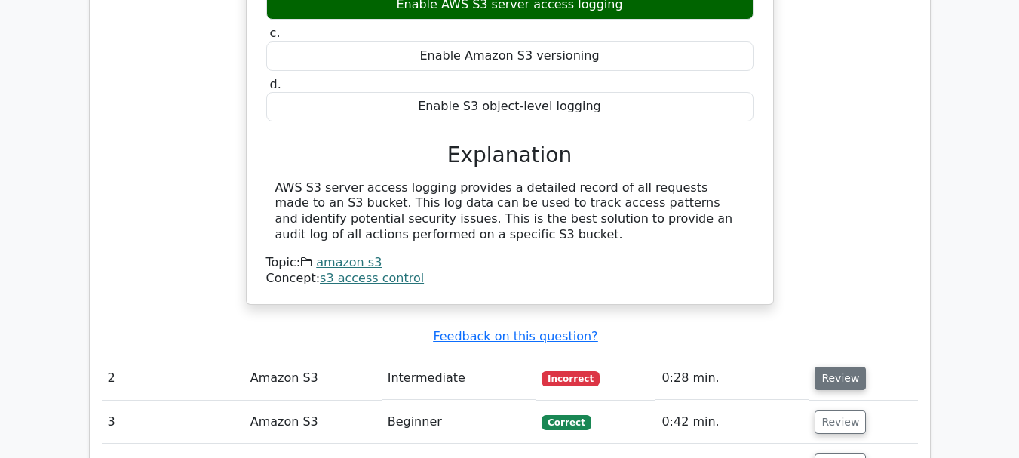
click at [853, 367] on button "Review" at bounding box center [840, 378] width 51 height 23
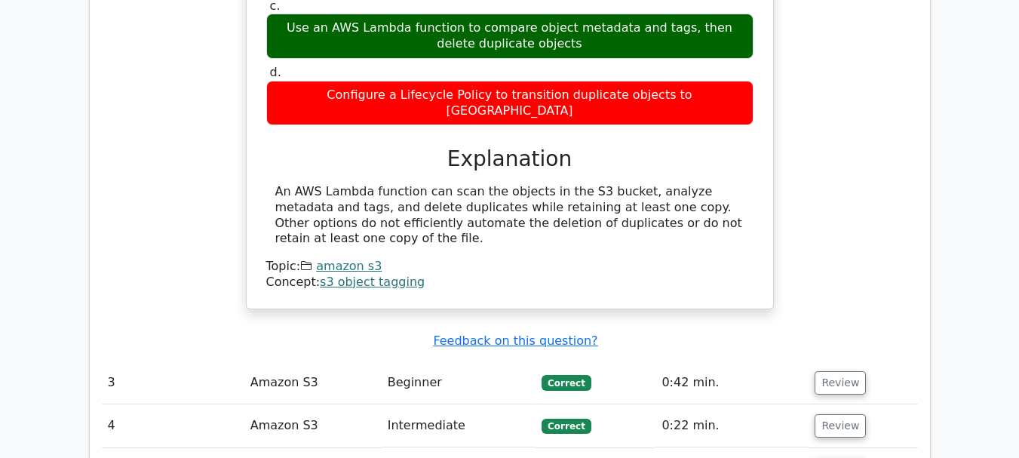
scroll to position [2017, 0]
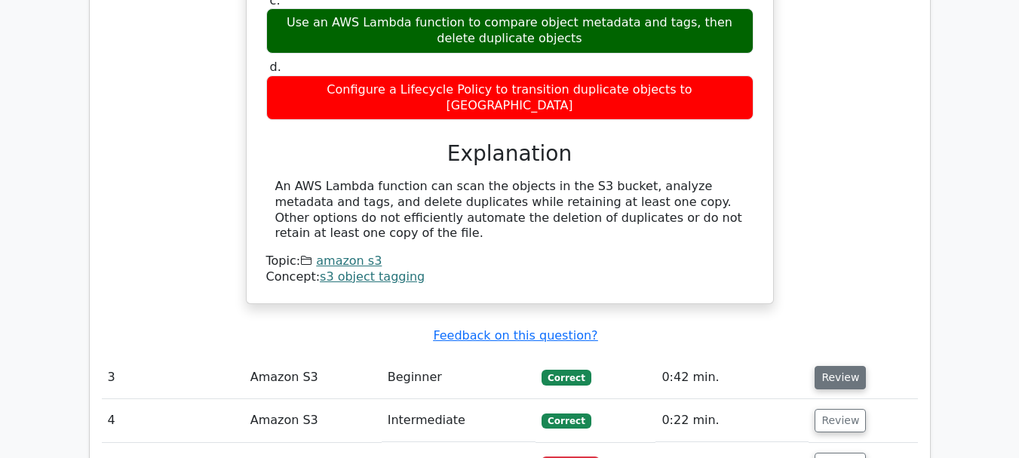
click at [848, 366] on button "Review" at bounding box center [840, 377] width 51 height 23
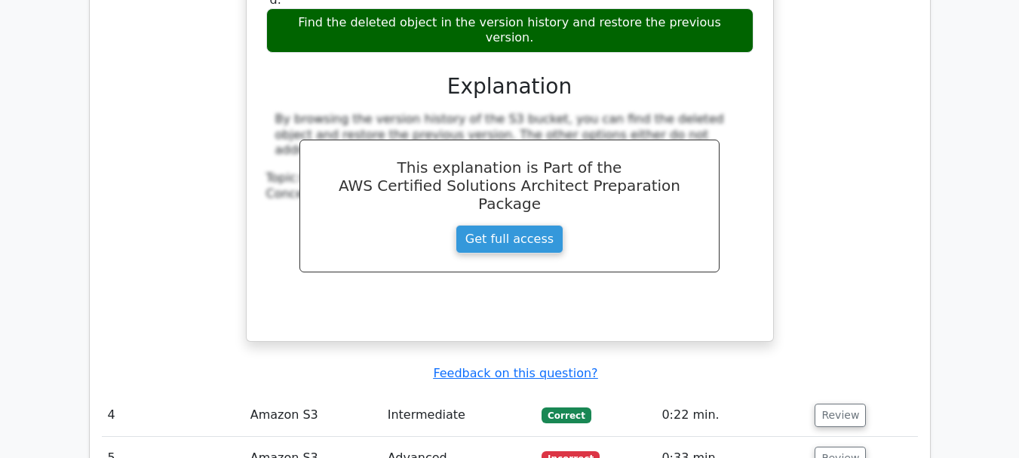
scroll to position [2666, 0]
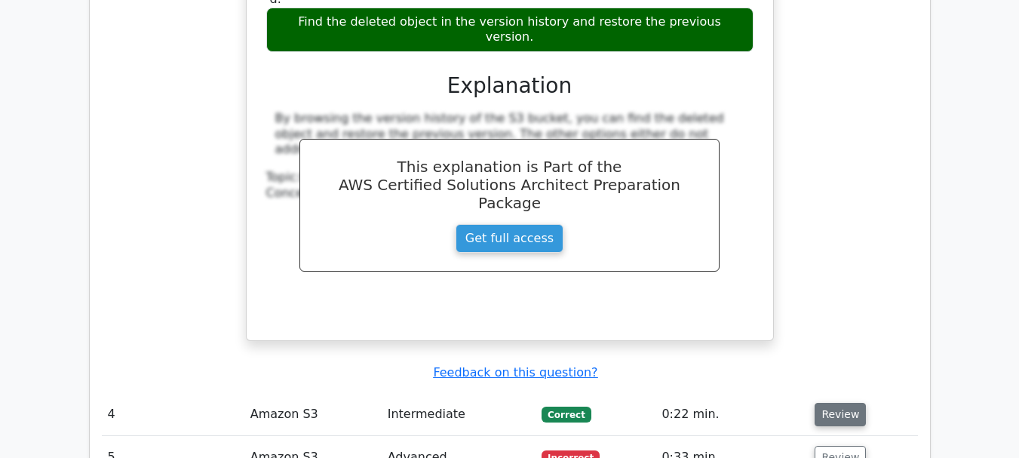
click at [853, 403] on button "Review" at bounding box center [840, 414] width 51 height 23
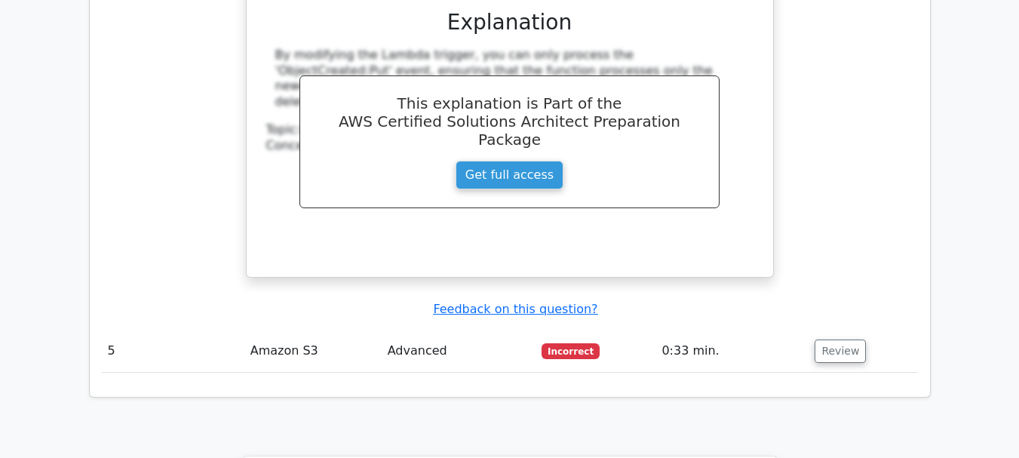
scroll to position [3452, 0]
click at [848, 339] on button "Review" at bounding box center [840, 350] width 51 height 23
